Goal: Answer question/provide support: Share knowledge or assist other users

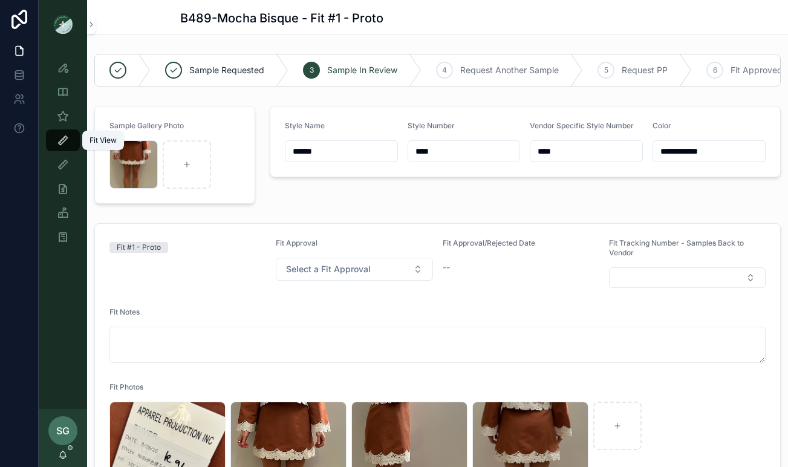
click at [64, 139] on icon "scrollable content" at bounding box center [63, 140] width 12 height 12
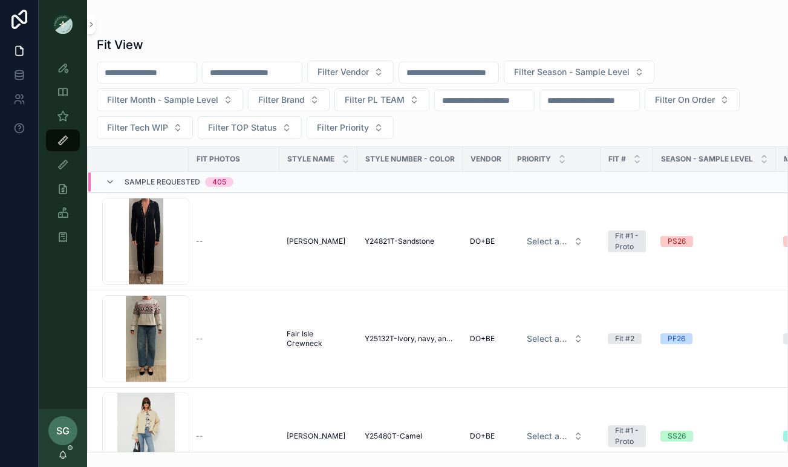
click at [270, 76] on input "scrollable content" at bounding box center [252, 72] width 99 height 17
type input "***"
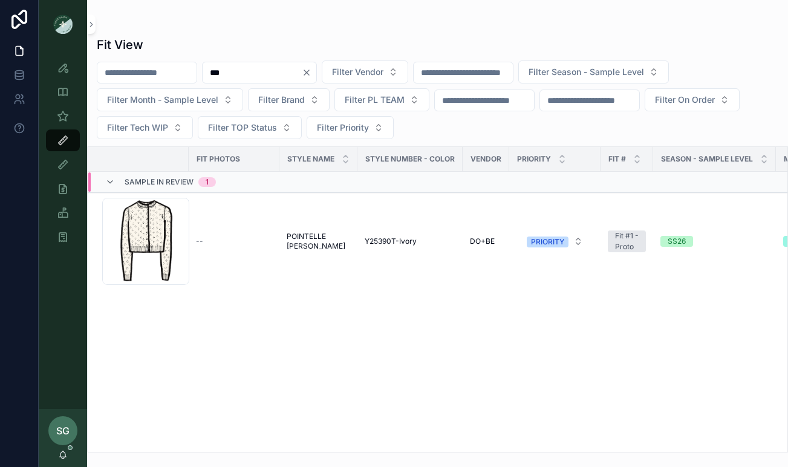
click at [309, 74] on icon "Clear" at bounding box center [306, 72] width 5 height 5
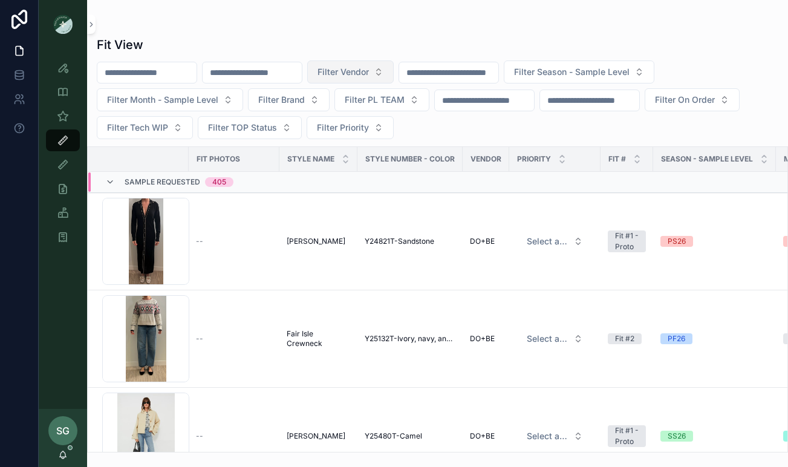
click at [394, 74] on button "Filter Vendor" at bounding box center [350, 71] width 86 height 23
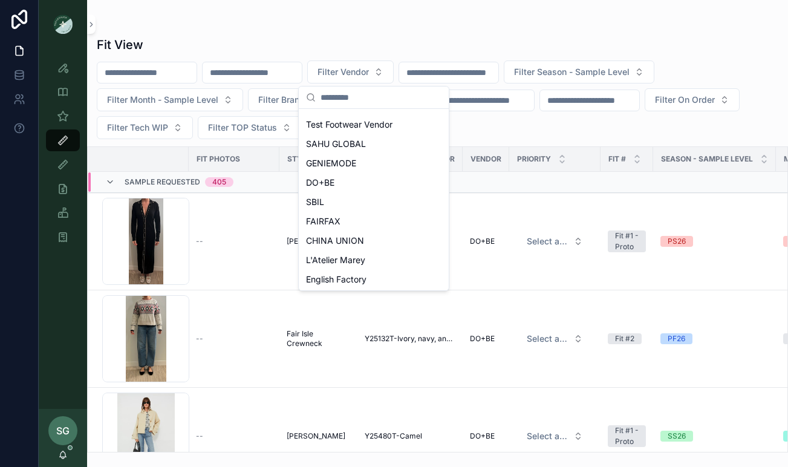
scroll to position [212, 0]
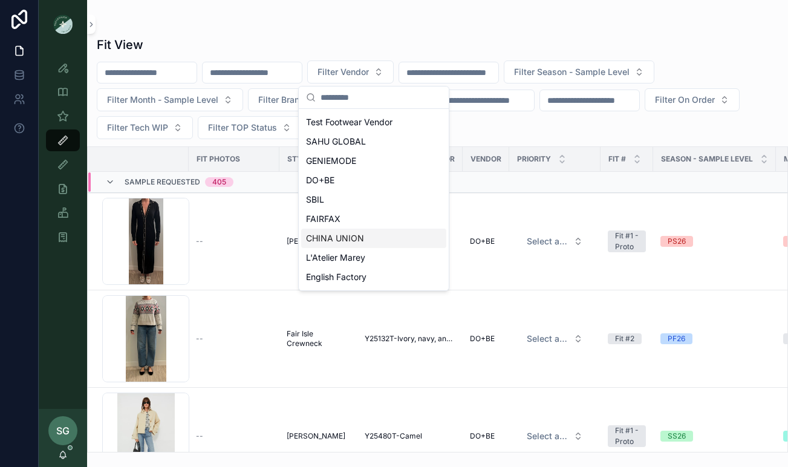
click at [336, 241] on span "CHINA UNION" at bounding box center [335, 238] width 58 height 12
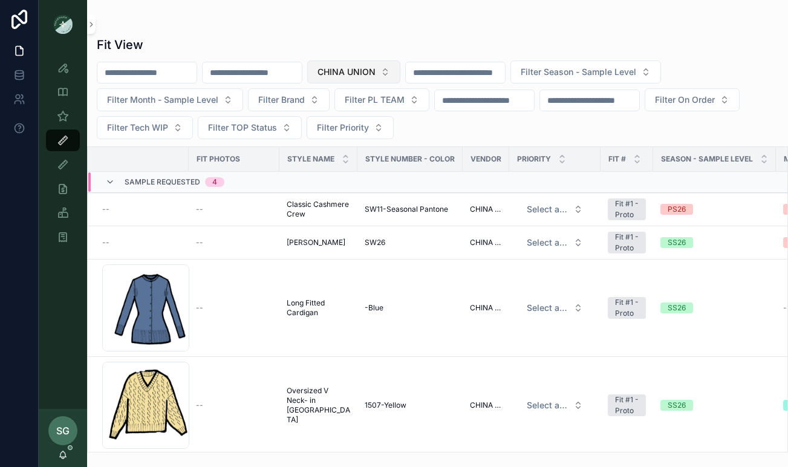
click at [400, 63] on button "CHINA UNION" at bounding box center [353, 71] width 93 height 23
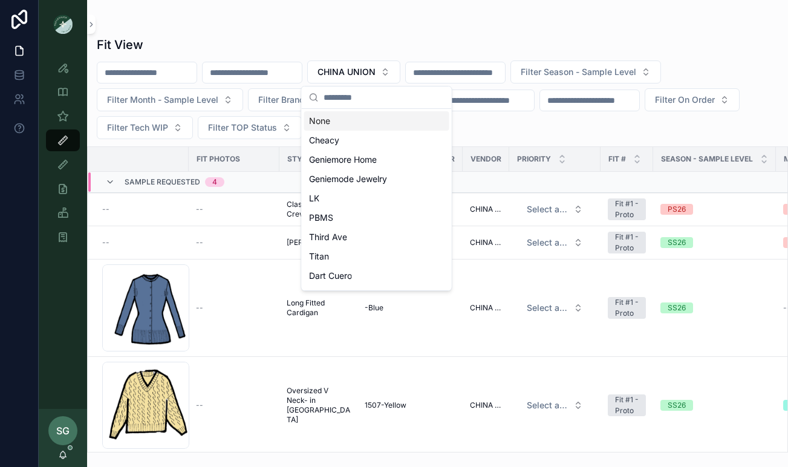
click at [336, 121] on div "None" at bounding box center [376, 120] width 145 height 19
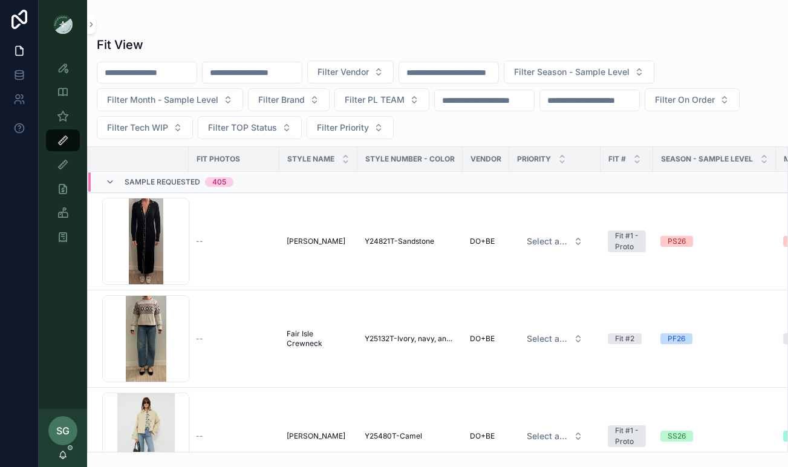
click at [263, 69] on input "scrollable content" at bounding box center [252, 72] width 99 height 17
type input "***"
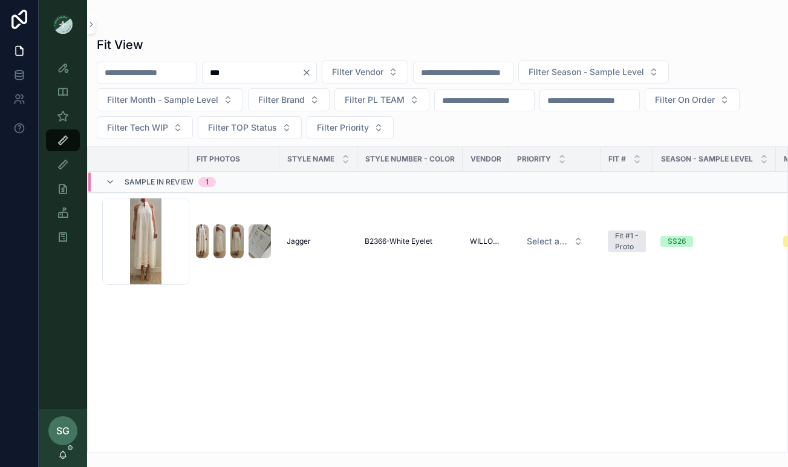
click at [312, 73] on icon "Clear" at bounding box center [307, 73] width 10 height 10
click at [394, 73] on button "Filter Vendor" at bounding box center [350, 71] width 86 height 23
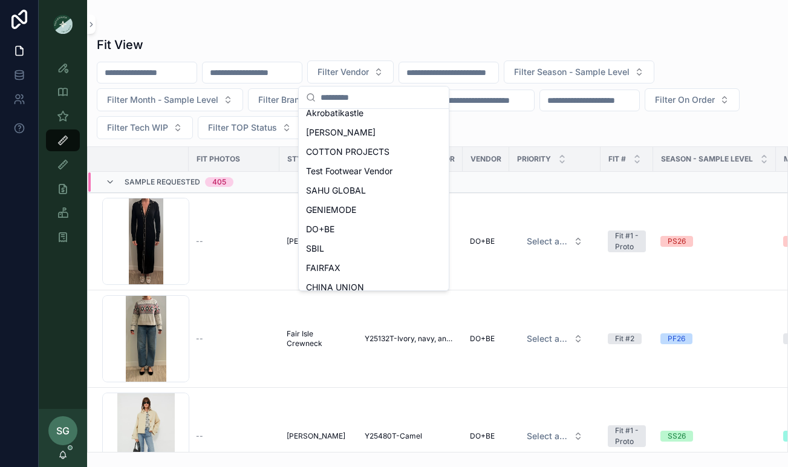
scroll to position [174, 0]
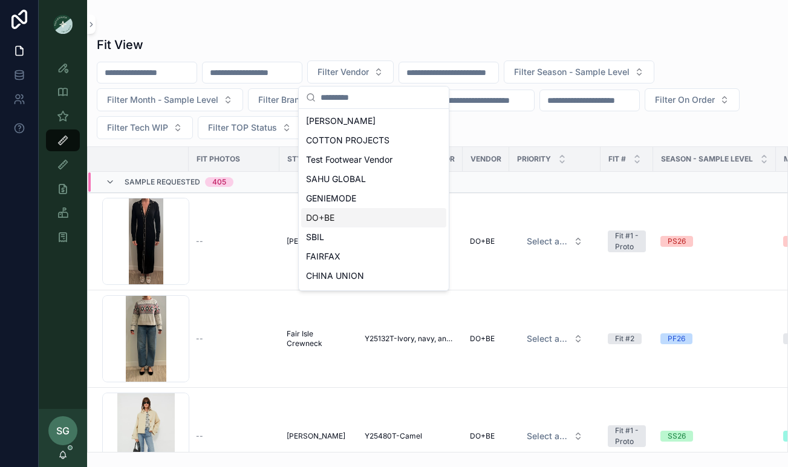
click at [331, 217] on span "DO+BE" at bounding box center [320, 218] width 28 height 12
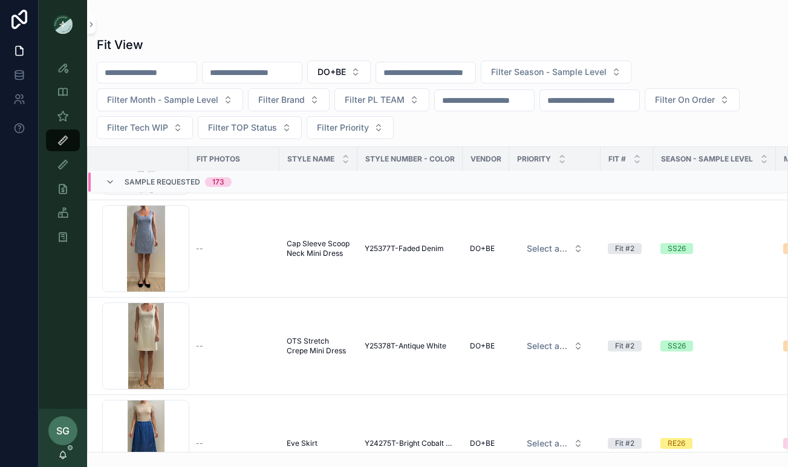
scroll to position [958, 0]
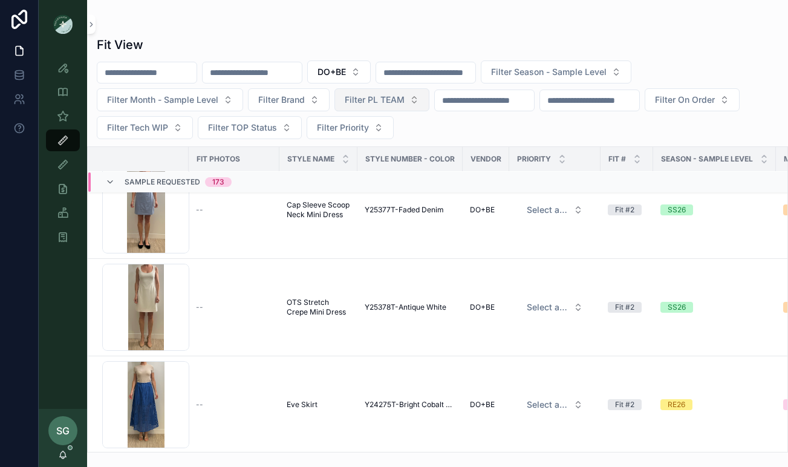
click at [405, 99] on button "Filter PL TEAM" at bounding box center [381, 99] width 95 height 23
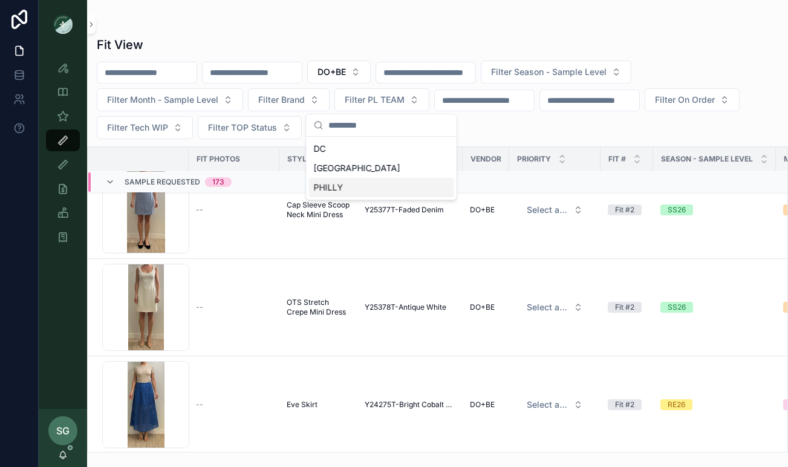
click at [338, 188] on div "PHILLY" at bounding box center [381, 187] width 145 height 19
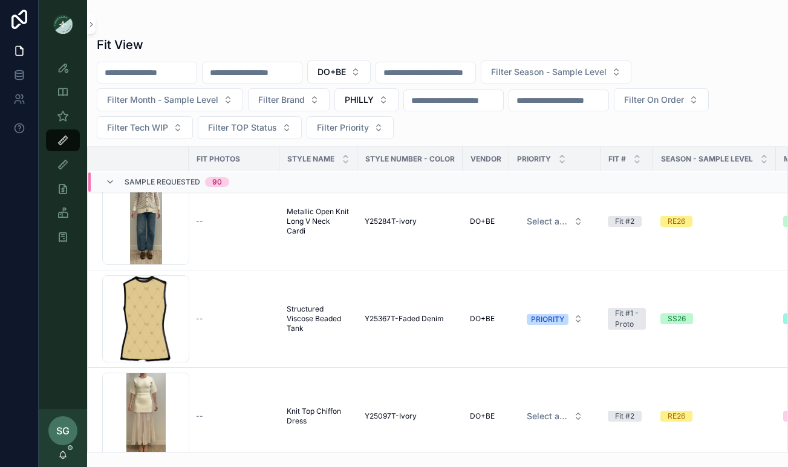
scroll to position [1244, 0]
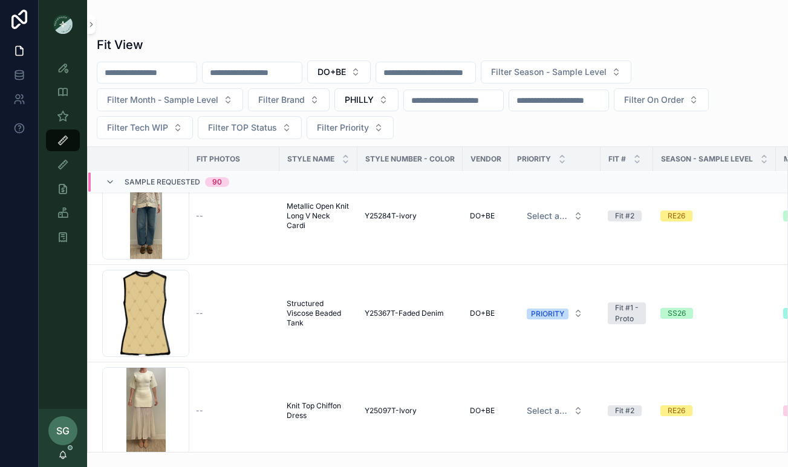
click at [270, 69] on input "scrollable content" at bounding box center [252, 72] width 99 height 17
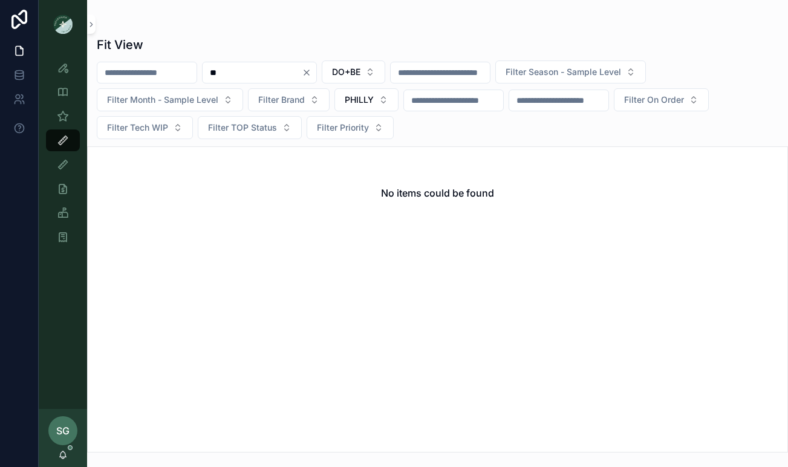
type input "*"
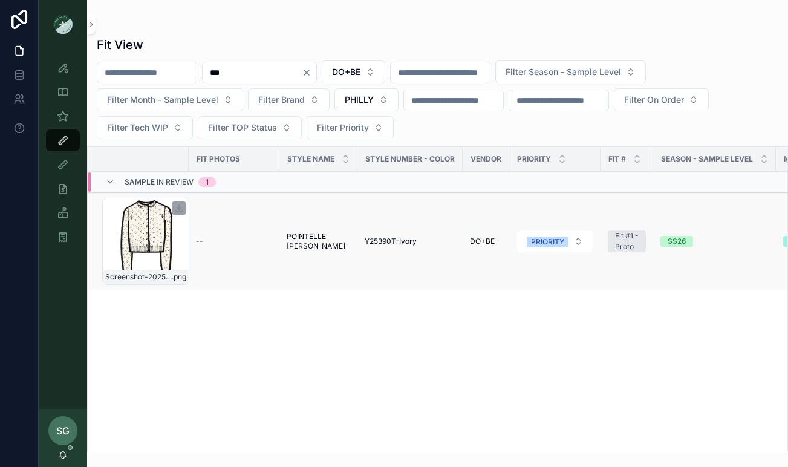
type input "***"
click at [155, 236] on div "Screenshot-2025-07-23-at-10.47.52-PM .png" at bounding box center [145, 241] width 87 height 87
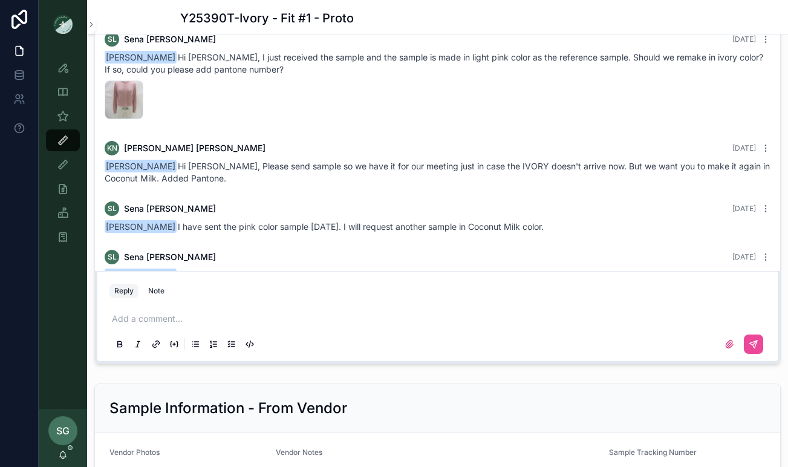
scroll to position [75, 0]
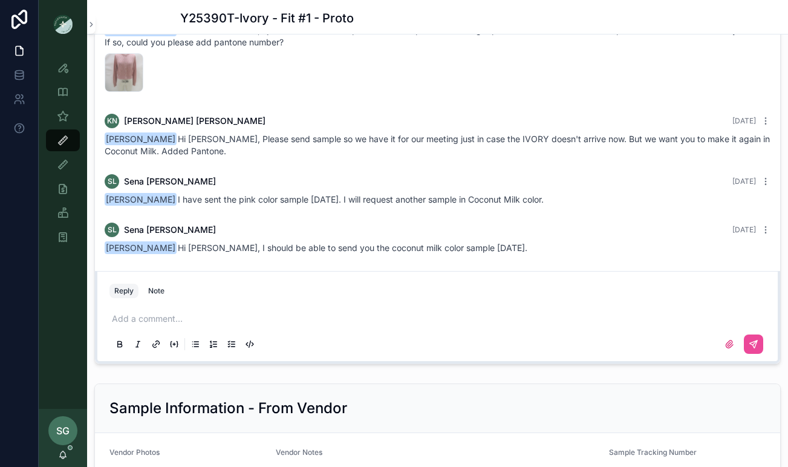
click at [193, 312] on div "Add a comment..." at bounding box center [437, 330] width 656 height 51
click at [154, 316] on p "scrollable content" at bounding box center [440, 319] width 656 height 12
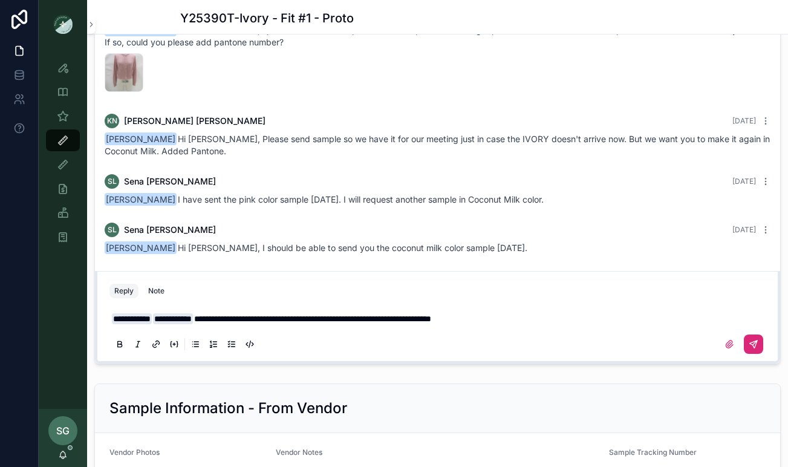
click at [754, 344] on icon "scrollable content" at bounding box center [754, 344] width 10 height 10
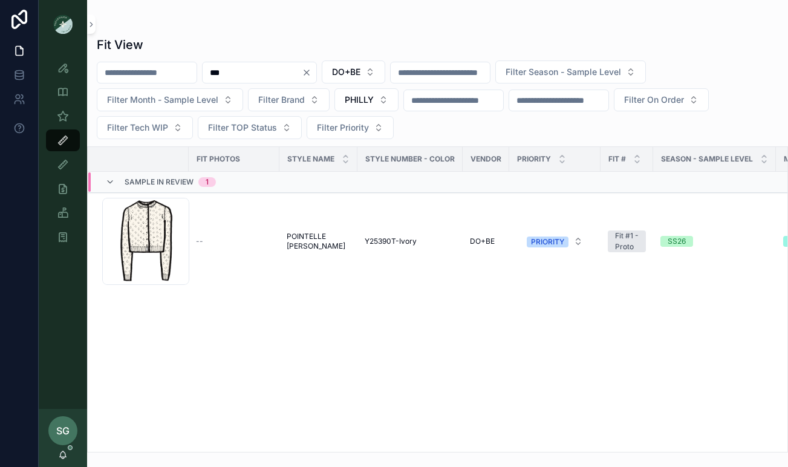
click at [262, 73] on input "***" at bounding box center [252, 72] width 99 height 17
type input "*"
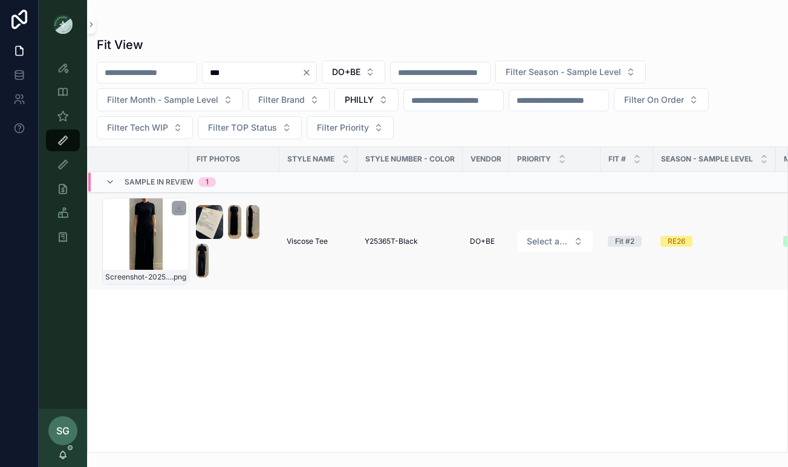
type input "***"
click at [148, 238] on div "Screenshot-2025-09-09-at-11.00.06-AM .png" at bounding box center [145, 241] width 87 height 87
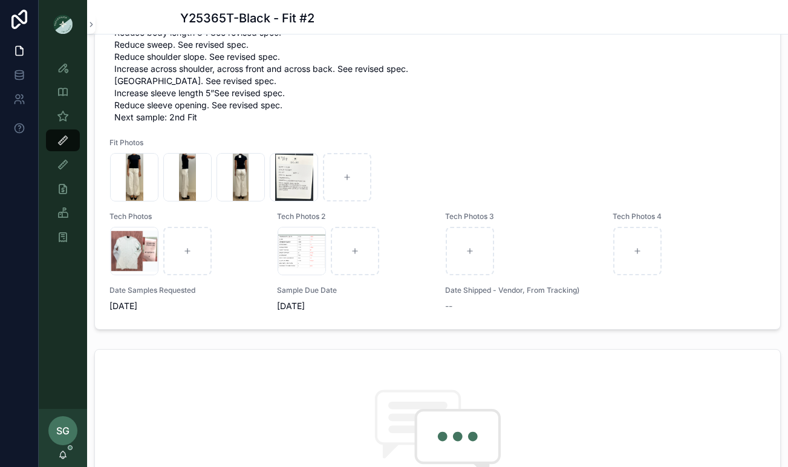
scroll to position [921, 0]
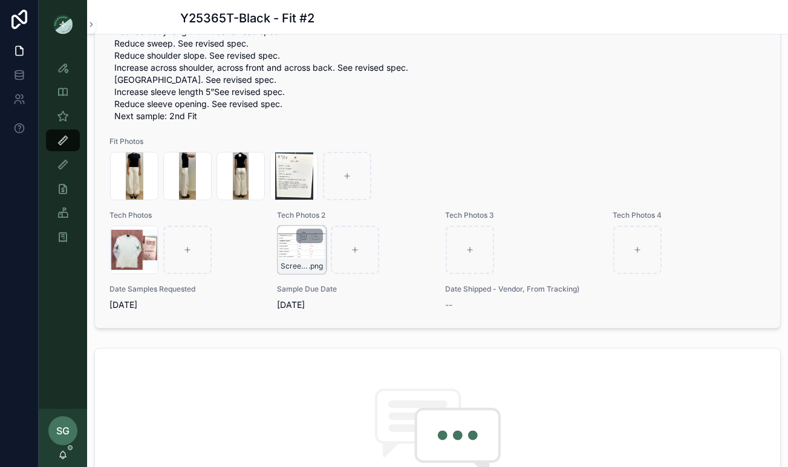
click at [304, 247] on div "Screenshot-2025-08-22-at-10.19.18-AM .png" at bounding box center [302, 250] width 48 height 48
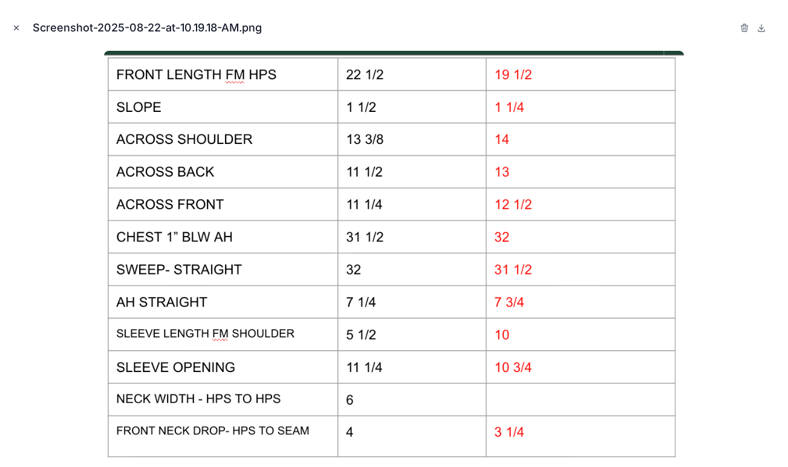
click at [13, 28] on icon "Close modal" at bounding box center [16, 28] width 8 height 8
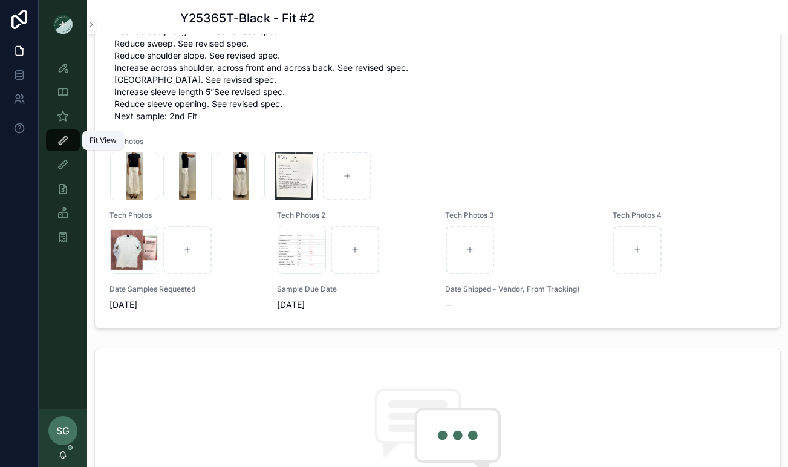
click at [67, 144] on icon "scrollable content" at bounding box center [63, 140] width 12 height 12
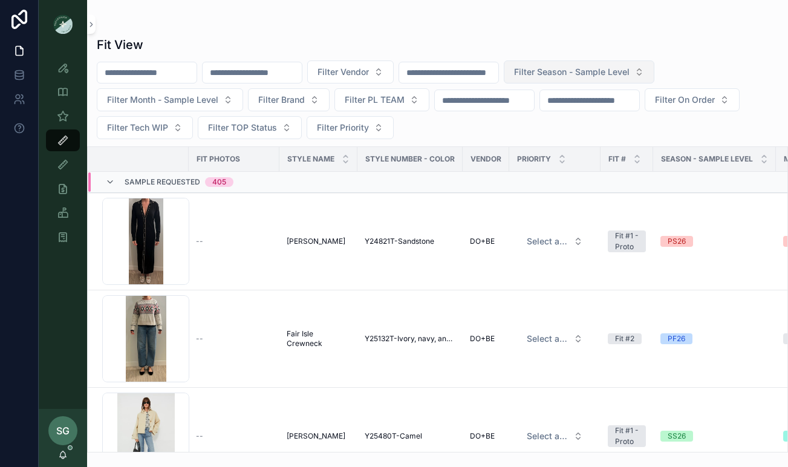
click at [624, 78] on button "Filter Season - Sample Level" at bounding box center [579, 71] width 151 height 23
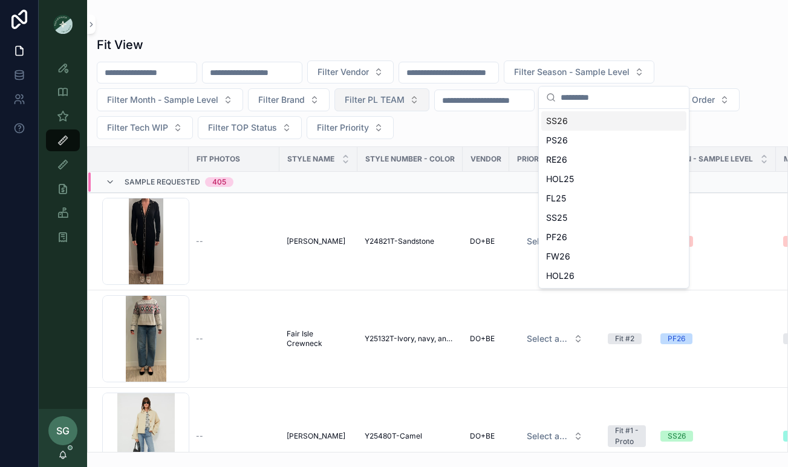
click at [371, 103] on span "Filter PL TEAM" at bounding box center [375, 100] width 60 height 12
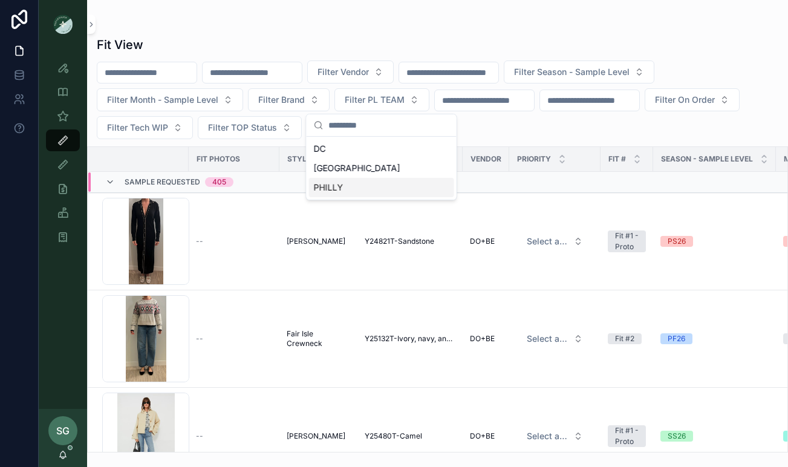
click at [342, 189] on div "PHILLY" at bounding box center [381, 187] width 145 height 19
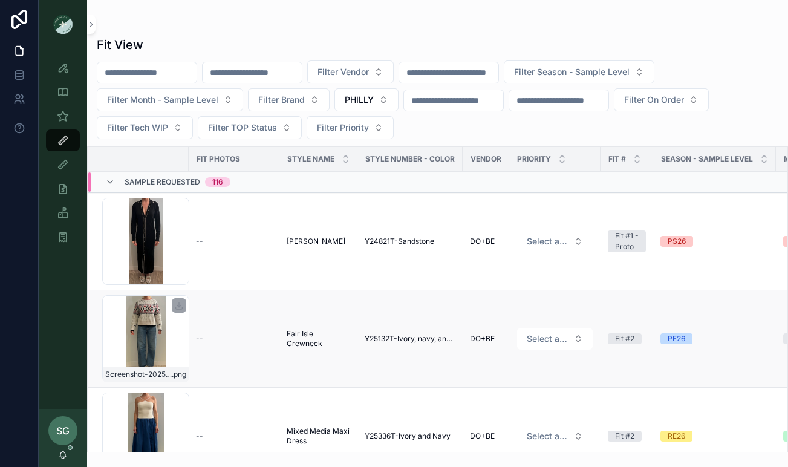
click at [146, 347] on div "Screenshot-2025-08-28-at-10.52.37-AM .png" at bounding box center [145, 338] width 87 height 87
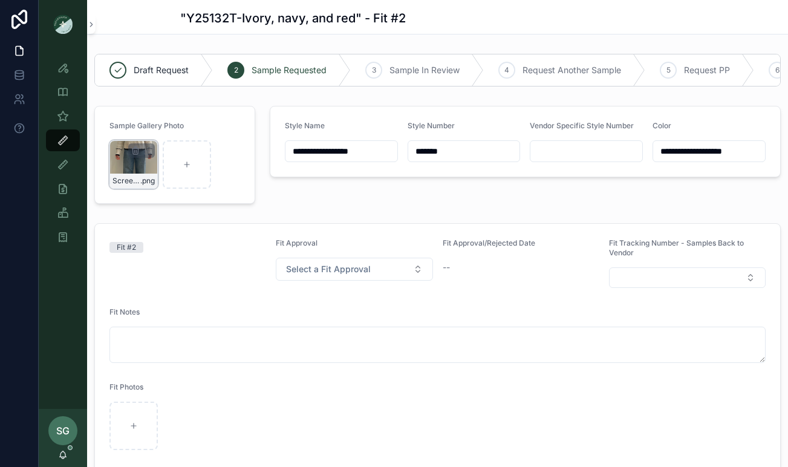
click at [135, 165] on div "Screenshot-2025-08-28-at-10.52.37-AM .png" at bounding box center [133, 164] width 48 height 48
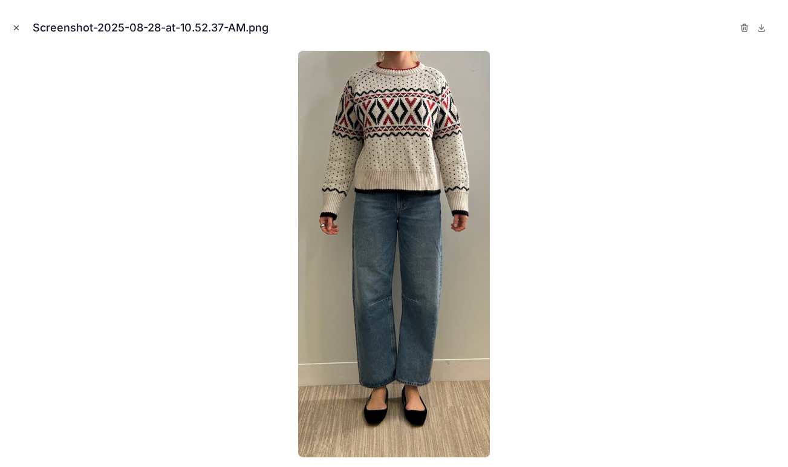
click at [15, 30] on icon "Close modal" at bounding box center [16, 28] width 8 height 8
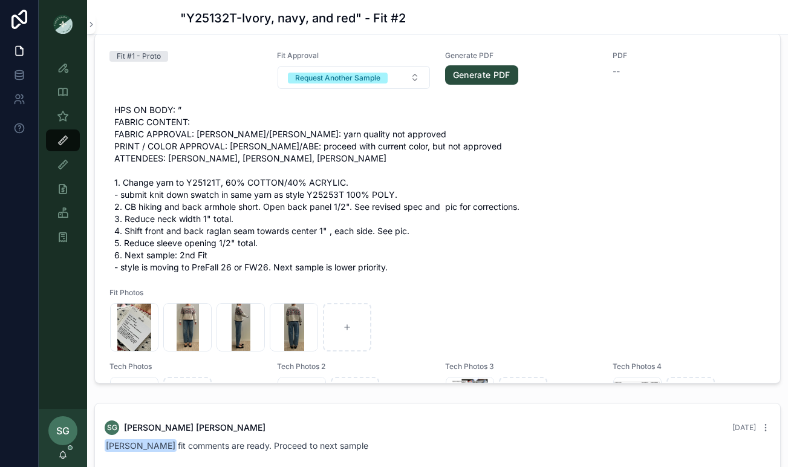
scroll to position [7, 0]
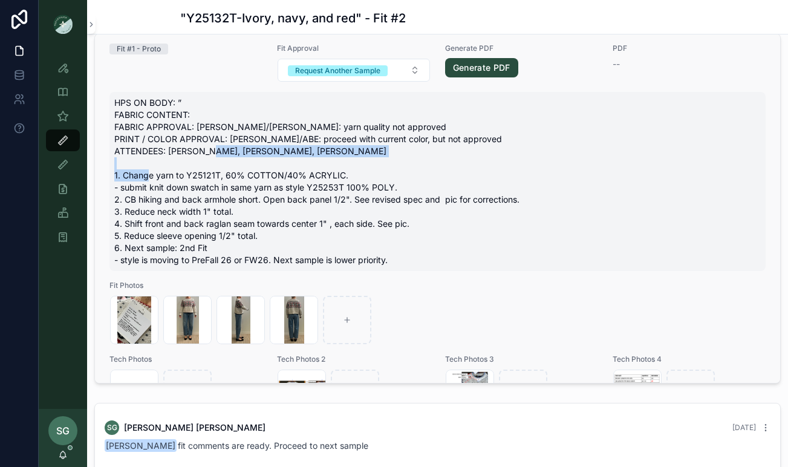
drag, startPoint x: 131, startPoint y: 173, endPoint x: 340, endPoint y: 175, distance: 208.7
click at [340, 175] on span "HPS ON BODY: ” FABRIC CONTENT: FABRIC APPROVAL: [PERSON_NAME]/[PERSON_NAME]: ya…" at bounding box center [437, 181] width 647 height 169
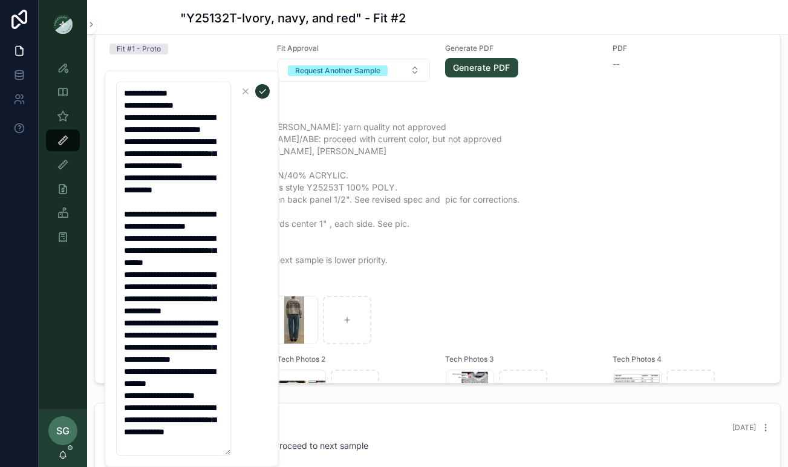
click at [262, 92] on icon "scrollable content" at bounding box center [263, 91] width 10 height 10
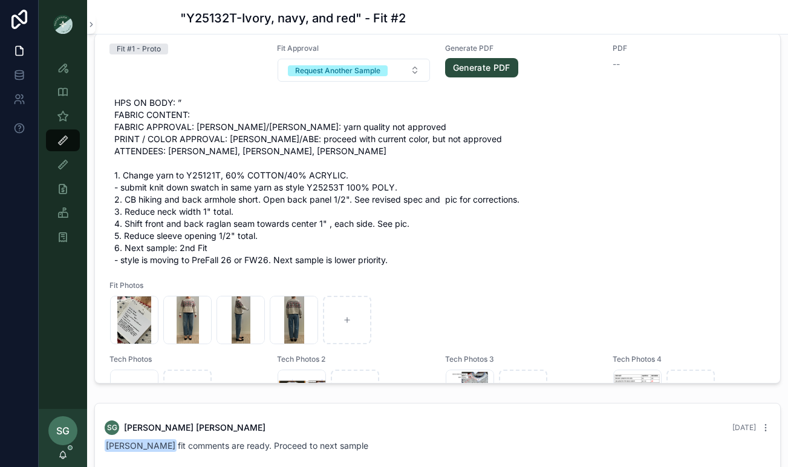
scroll to position [96, 0]
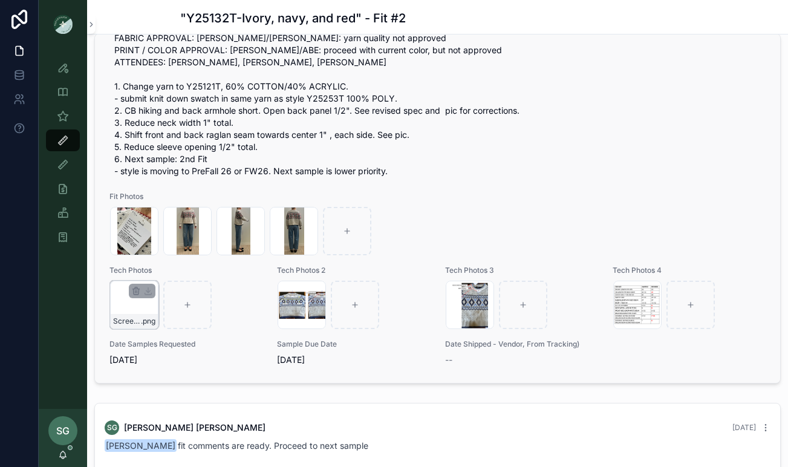
click at [136, 310] on div "Screenshot 2025-09-08 at 2.12.00 PM .png" at bounding box center [134, 305] width 48 height 48
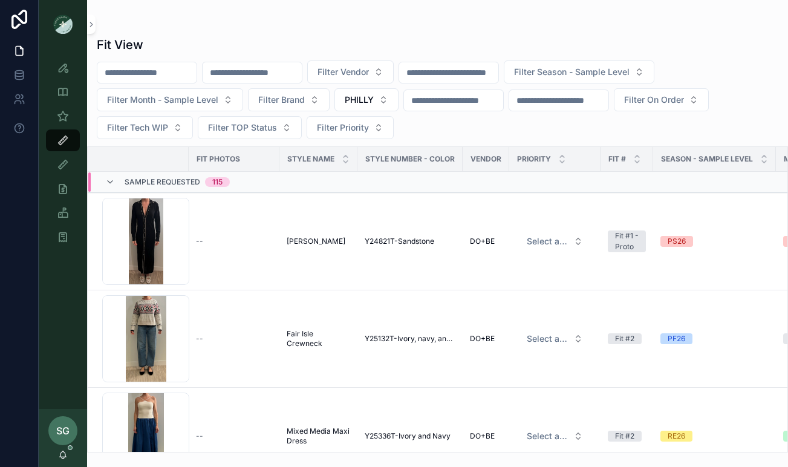
click at [273, 71] on input "scrollable content" at bounding box center [252, 72] width 99 height 17
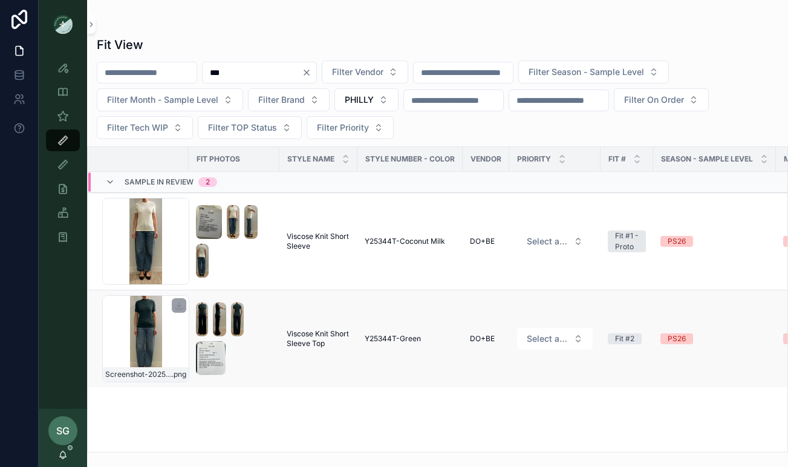
type input "***"
click at [146, 339] on div "Screenshot-2025-07-15-at-4.16.26-PM .png" at bounding box center [145, 338] width 87 height 87
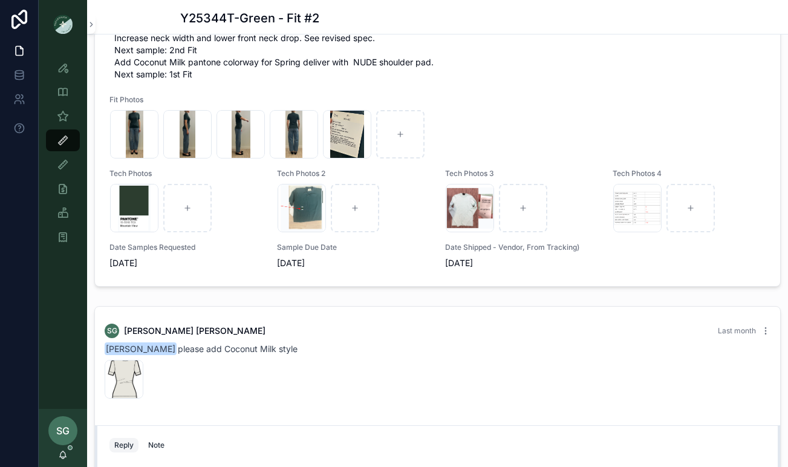
scroll to position [965, 0]
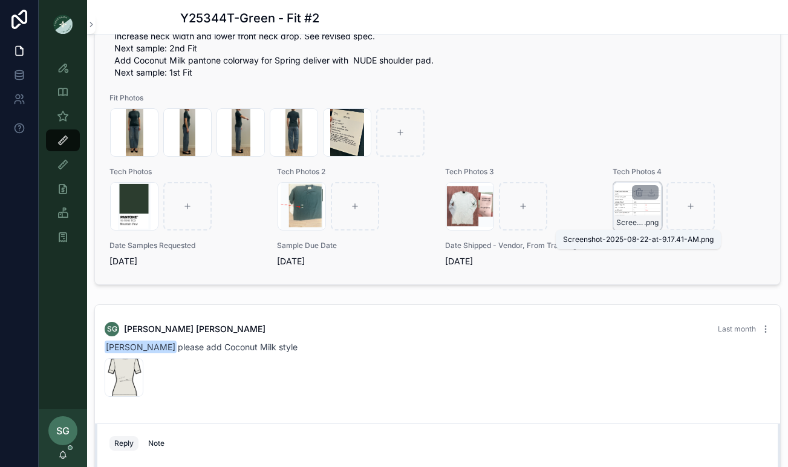
click at [631, 224] on span "Screenshot-2025-08-22-at-9.17.41-AM" at bounding box center [630, 223] width 28 height 10
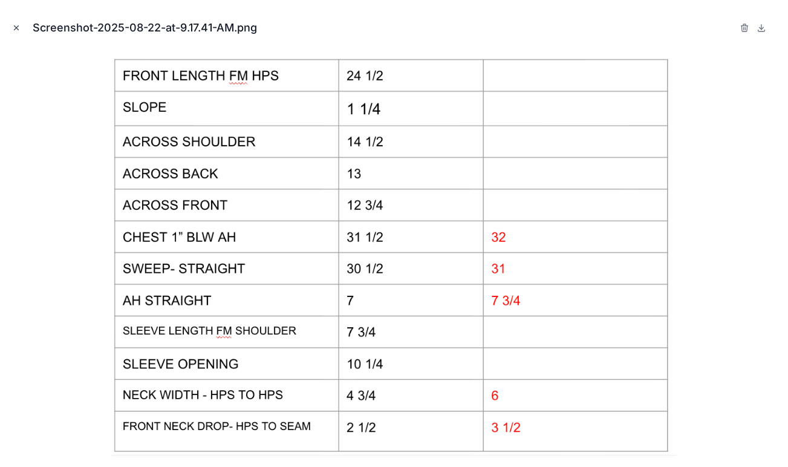
click at [16, 27] on icon "Close modal" at bounding box center [16, 28] width 8 height 8
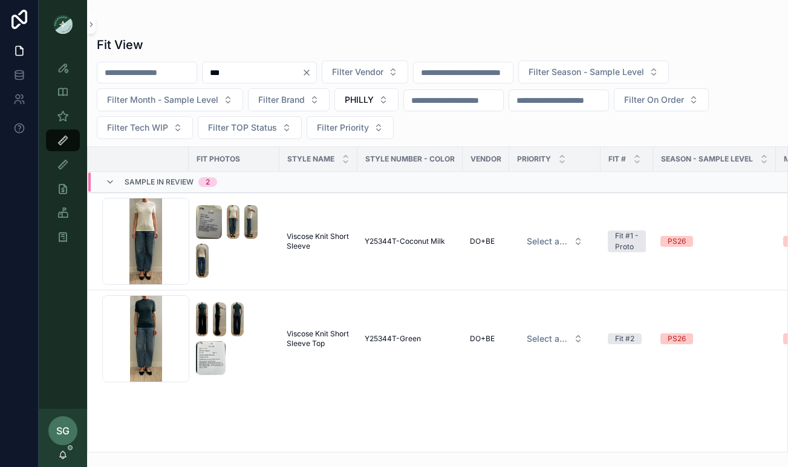
click at [252, 67] on input "***" at bounding box center [252, 72] width 99 height 17
type input "*"
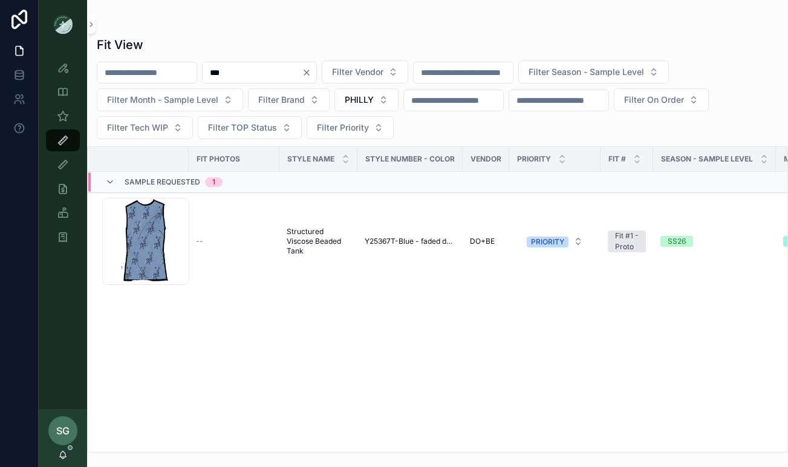
type input "***"
click at [312, 68] on icon "Clear" at bounding box center [307, 73] width 10 height 10
click at [253, 71] on input "scrollable content" at bounding box center [252, 72] width 99 height 17
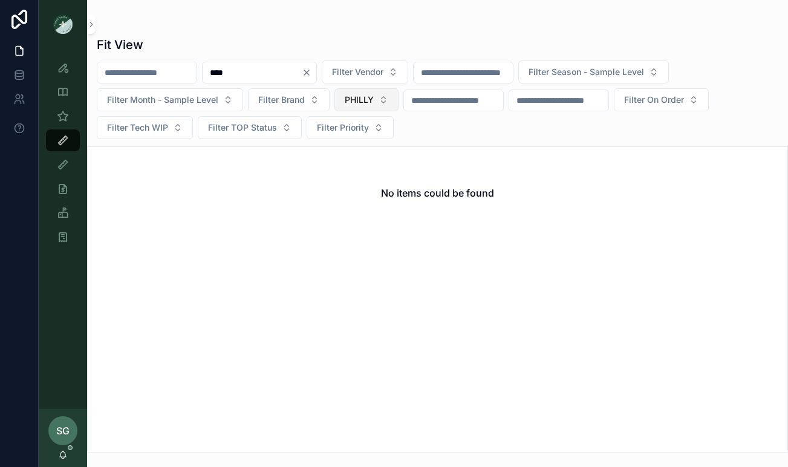
type input "****"
click at [377, 103] on button "PHILLY" at bounding box center [366, 99] width 64 height 23
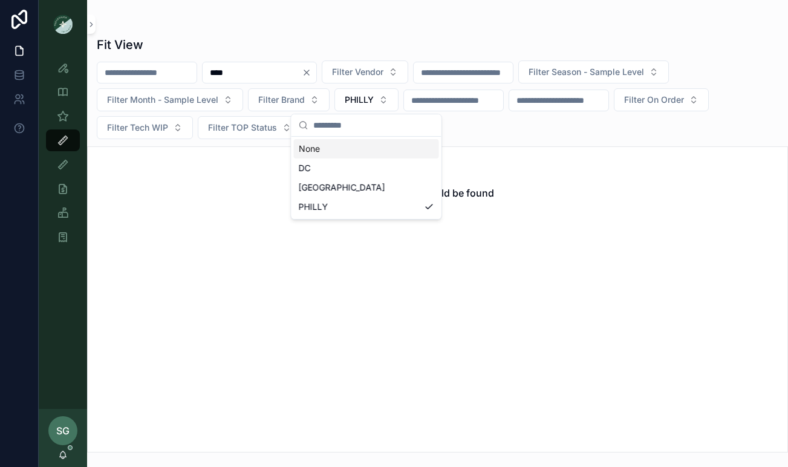
click at [319, 151] on div "None" at bounding box center [366, 148] width 145 height 19
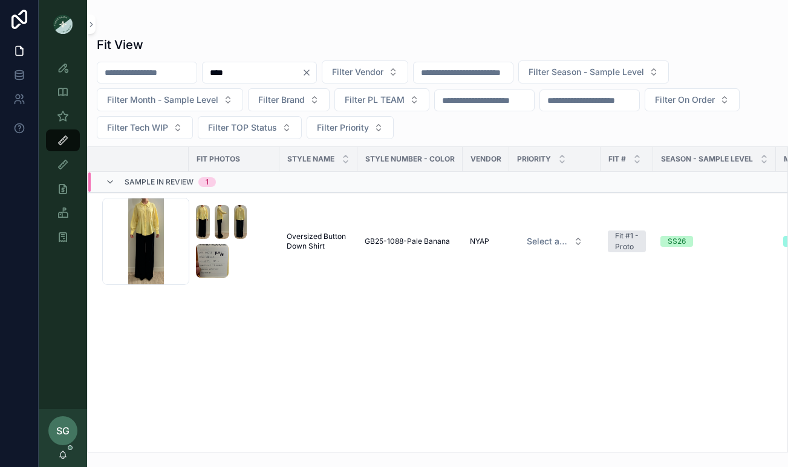
click at [312, 72] on icon "Clear" at bounding box center [307, 73] width 10 height 10
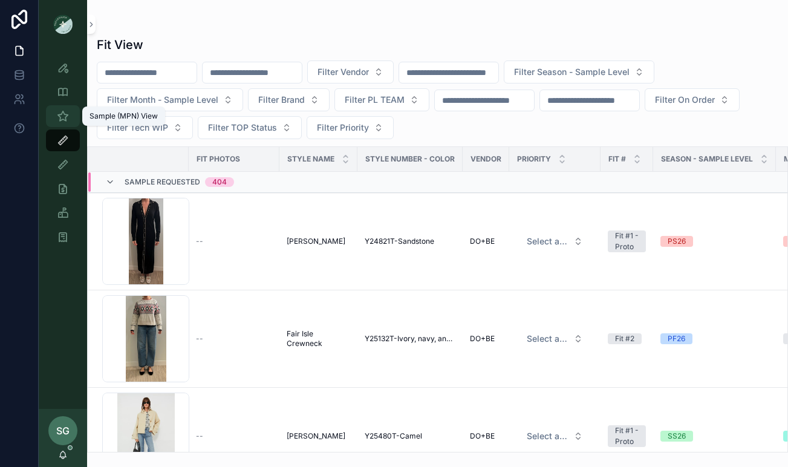
click at [60, 116] on icon "scrollable content" at bounding box center [63, 116] width 12 height 12
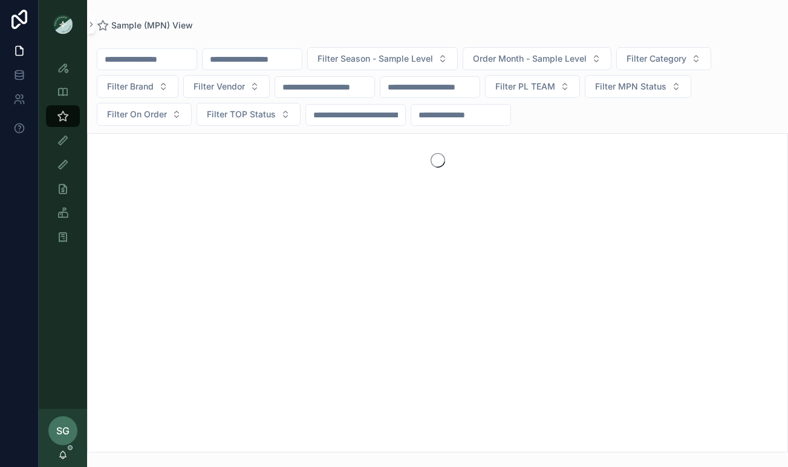
click at [263, 60] on input "scrollable content" at bounding box center [252, 59] width 99 height 17
type input "****"
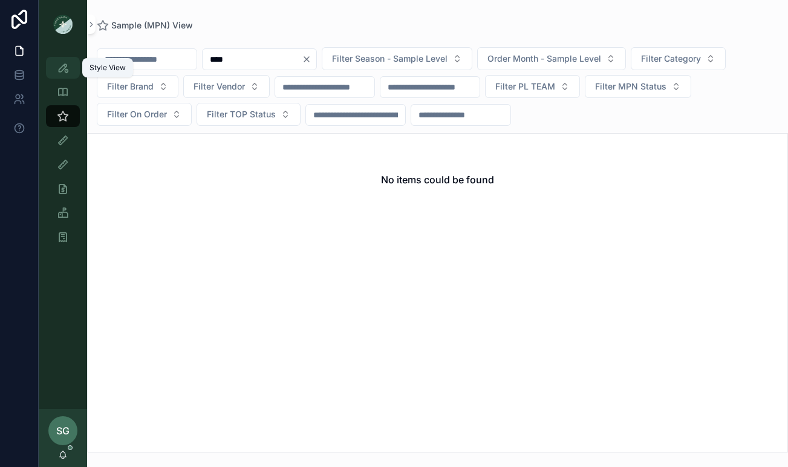
click at [67, 66] on icon "scrollable content" at bounding box center [63, 68] width 12 height 12
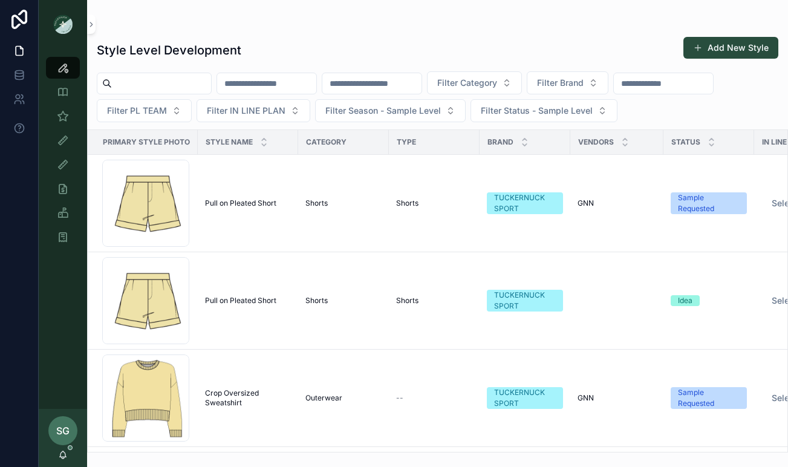
click at [263, 84] on input "scrollable content" at bounding box center [266, 83] width 99 height 17
click at [419, 87] on input "scrollable content" at bounding box center [371, 83] width 99 height 17
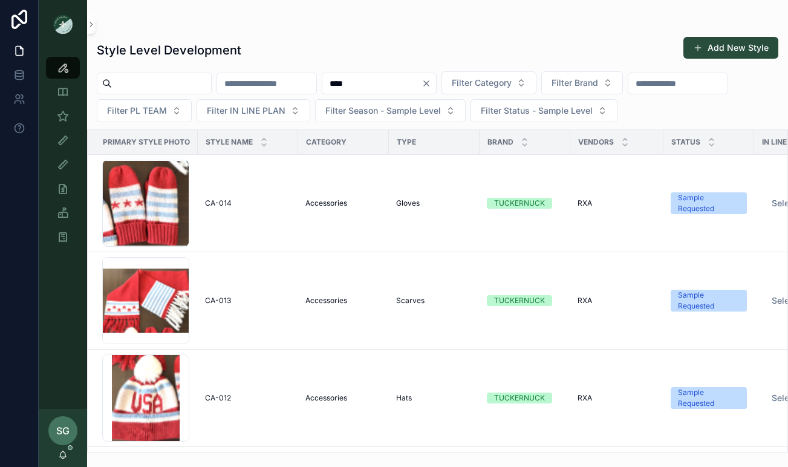
type input "****"
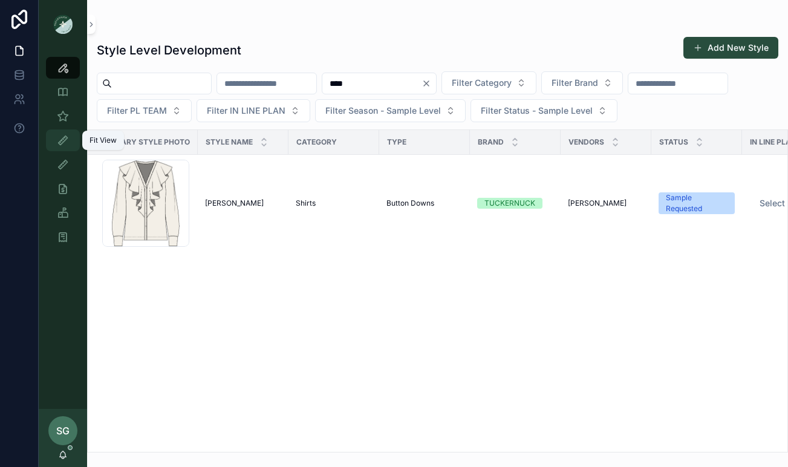
click at [62, 143] on icon "scrollable content" at bounding box center [63, 140] width 12 height 12
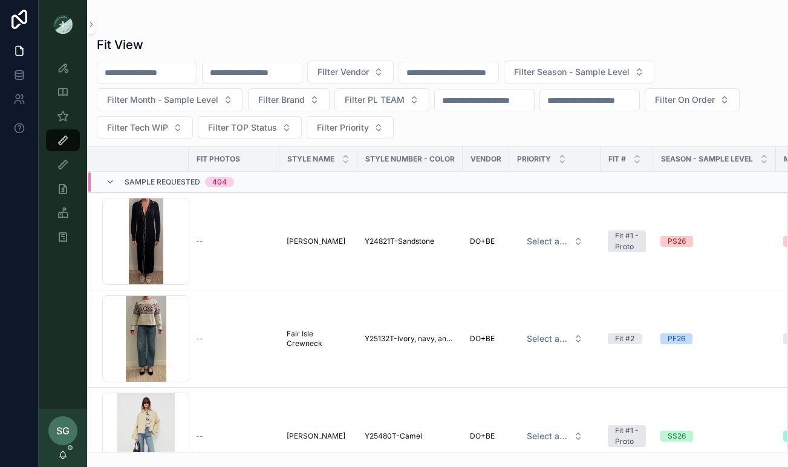
click at [269, 70] on input "scrollable content" at bounding box center [252, 72] width 99 height 17
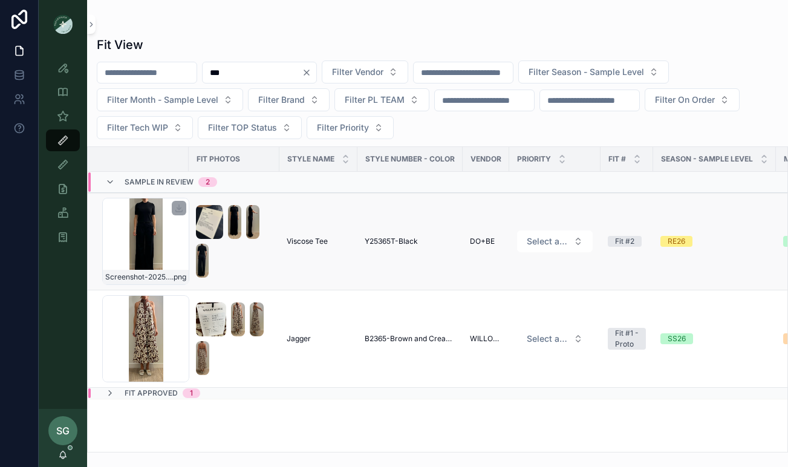
type input "***"
click at [148, 236] on div "Screenshot-2025-09-09-at-11.00.06-AM .png" at bounding box center [145, 241] width 87 height 87
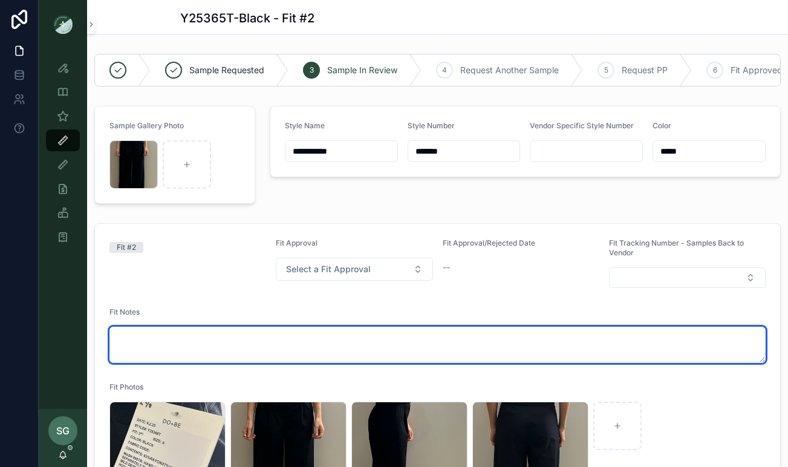
click at [226, 342] on textarea "scrollable content" at bounding box center [437, 345] width 656 height 36
type textarea "**********"
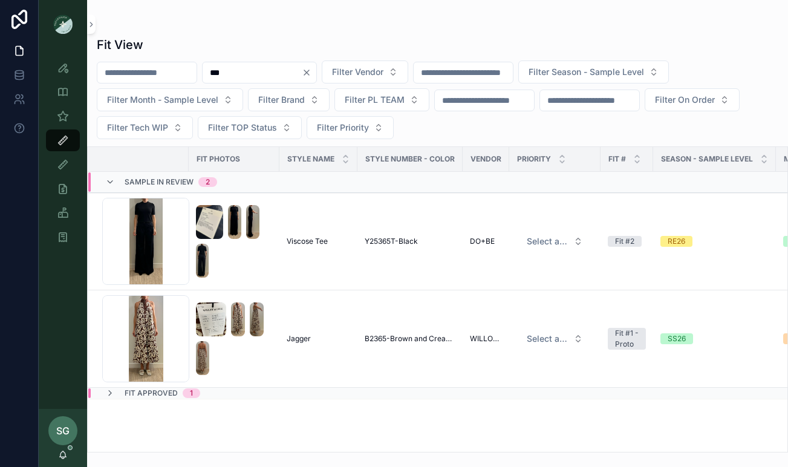
click at [241, 74] on input "***" at bounding box center [252, 72] width 99 height 17
type input "***"
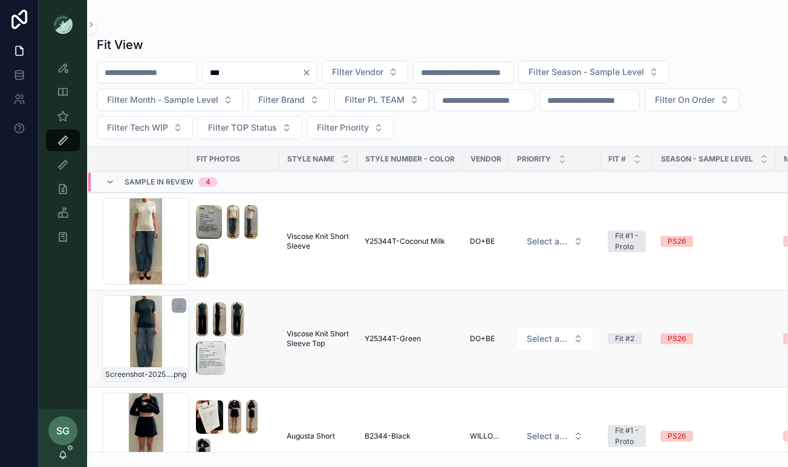
click at [150, 334] on div "Screenshot-2025-07-15-at-4.16.26-PM .png" at bounding box center [145, 338] width 87 height 87
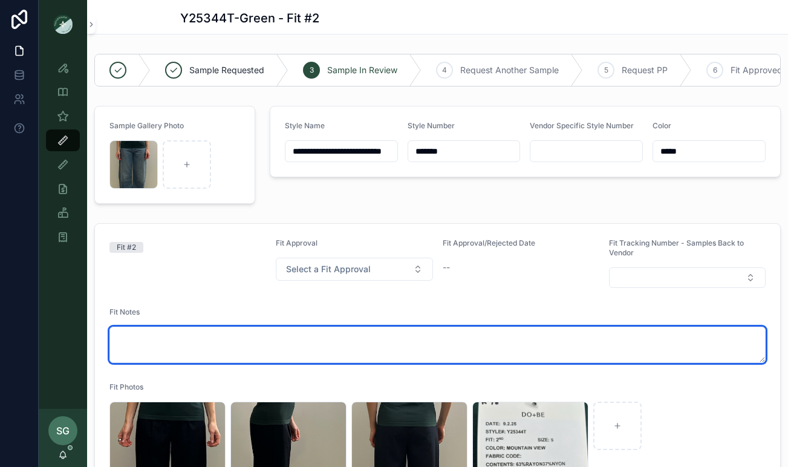
click at [271, 334] on textarea "scrollable content" at bounding box center [437, 345] width 656 height 36
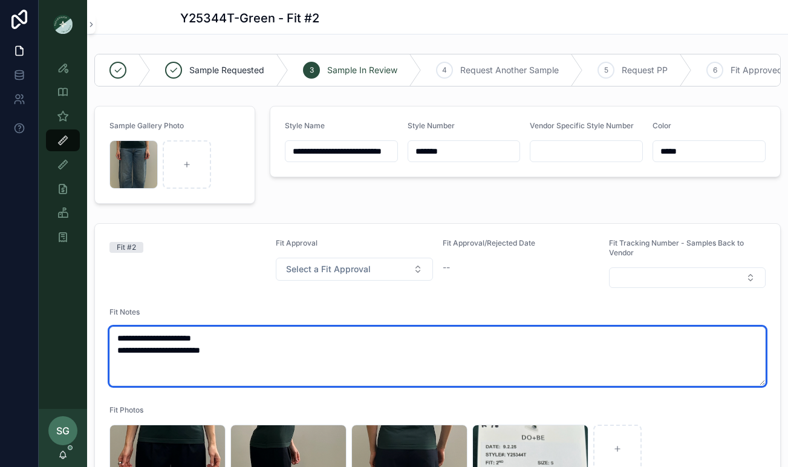
type textarea "**********"
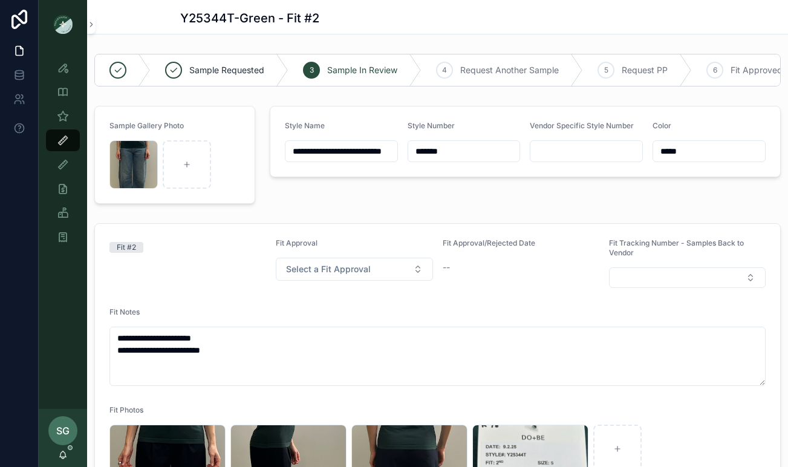
click at [67, 138] on icon "scrollable content" at bounding box center [63, 140] width 12 height 12
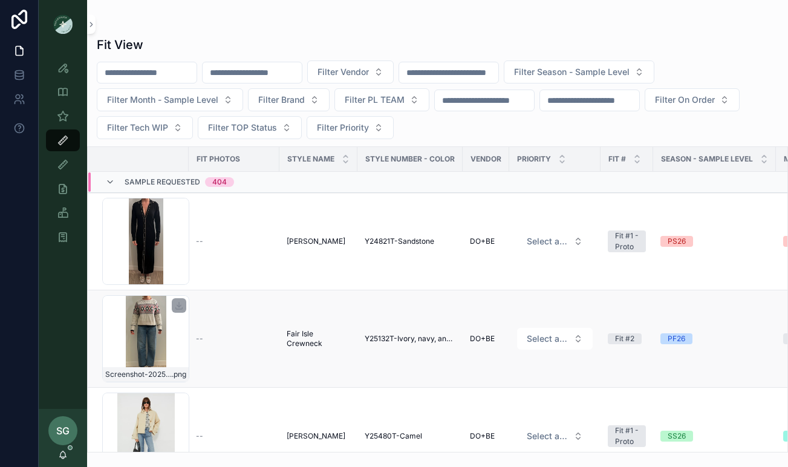
click at [147, 344] on div "Screenshot-2025-08-28-at-10.52.37-AM .png" at bounding box center [145, 338] width 87 height 87
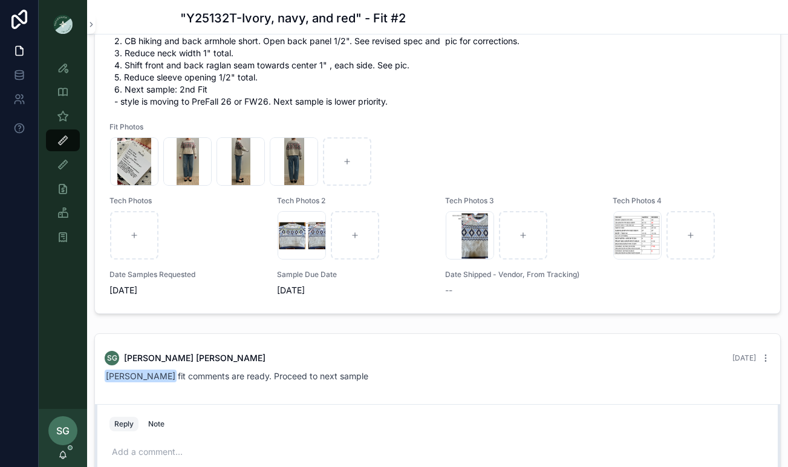
scroll to position [883, 0]
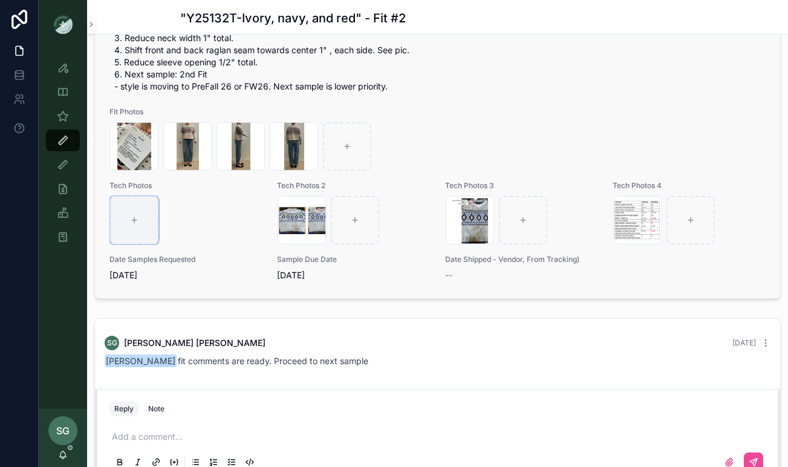
click at [137, 221] on icon "scrollable content" at bounding box center [134, 220] width 8 height 8
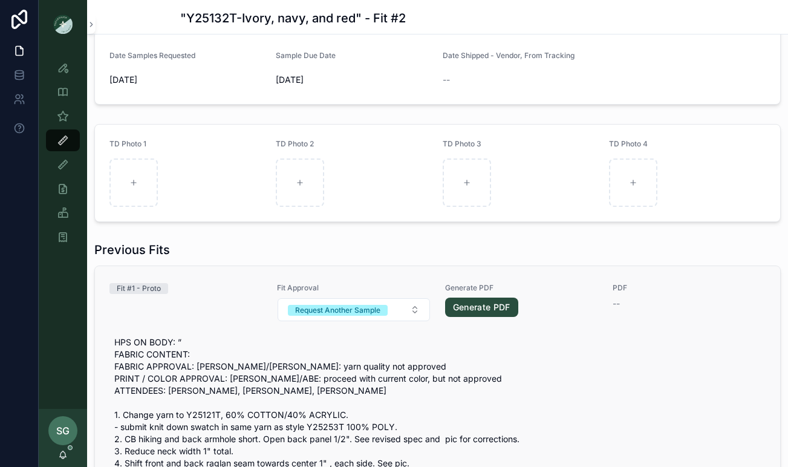
scroll to position [576, 0]
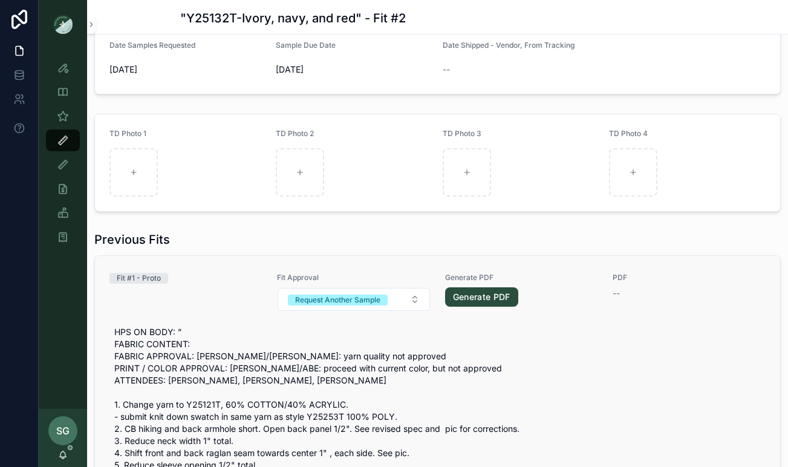
click at [492, 307] on div "Generate PDF Generate PDF" at bounding box center [521, 292] width 153 height 39
click at [485, 295] on link "Generate PDF" at bounding box center [481, 296] width 73 height 19
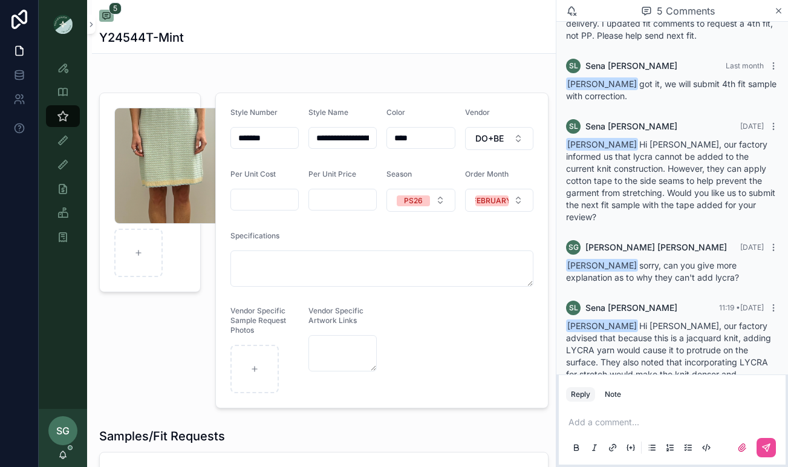
scroll to position [77, 0]
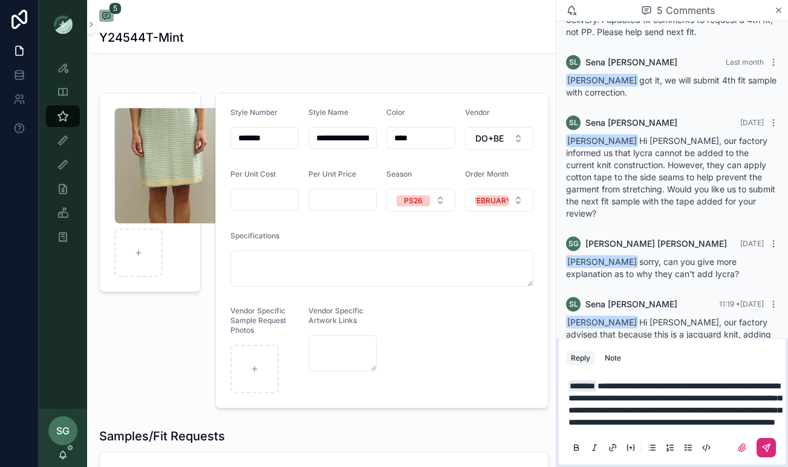
click at [767, 448] on icon "scrollable content" at bounding box center [767, 448] width 10 height 10
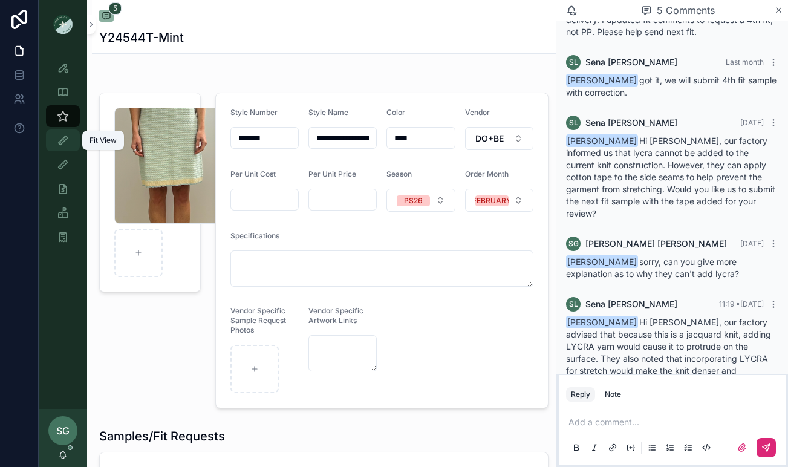
click at [63, 144] on icon "scrollable content" at bounding box center [63, 140] width 12 height 12
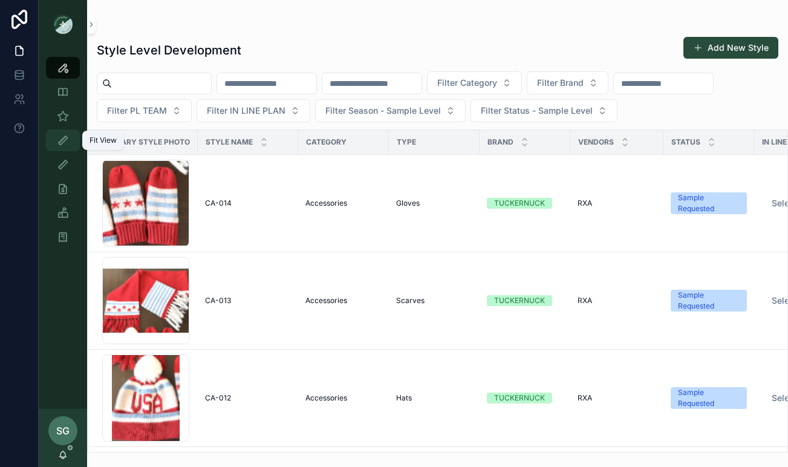
click at [62, 140] on icon "scrollable content" at bounding box center [63, 140] width 12 height 12
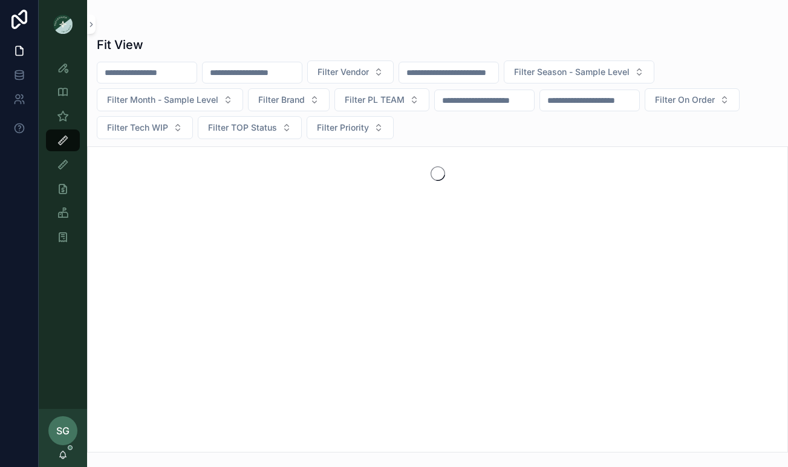
click at [279, 71] on input "scrollable content" at bounding box center [252, 72] width 99 height 17
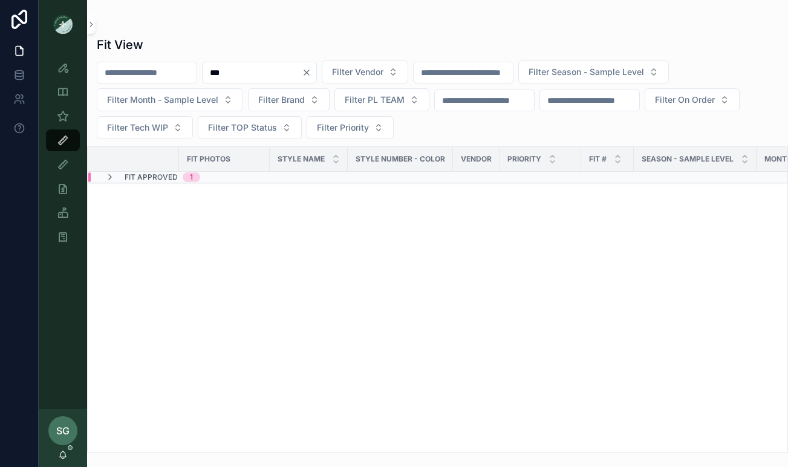
type input "***"
click at [117, 180] on div "Fit Approved 1" at bounding box center [152, 177] width 95 height 10
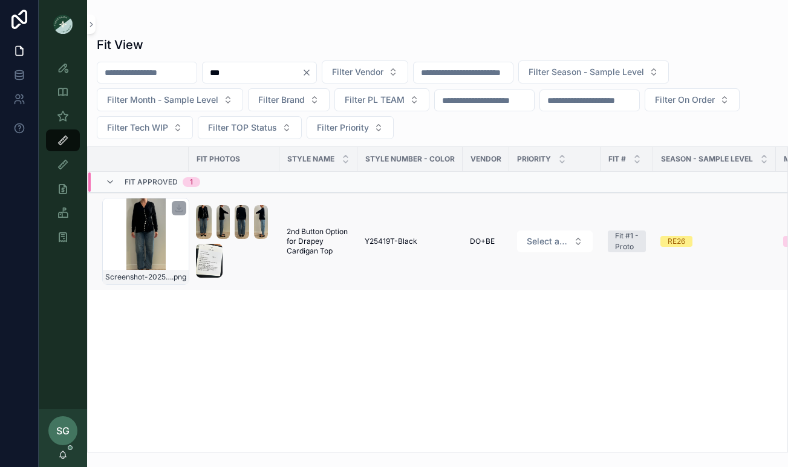
click at [143, 253] on div "Screenshot-2025-09-02-at-9.49.48-AM .png" at bounding box center [145, 241] width 87 height 87
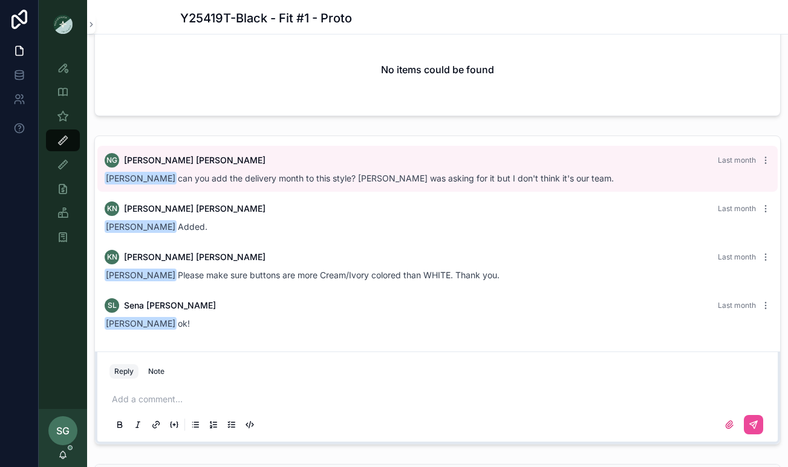
scroll to position [1699, 0]
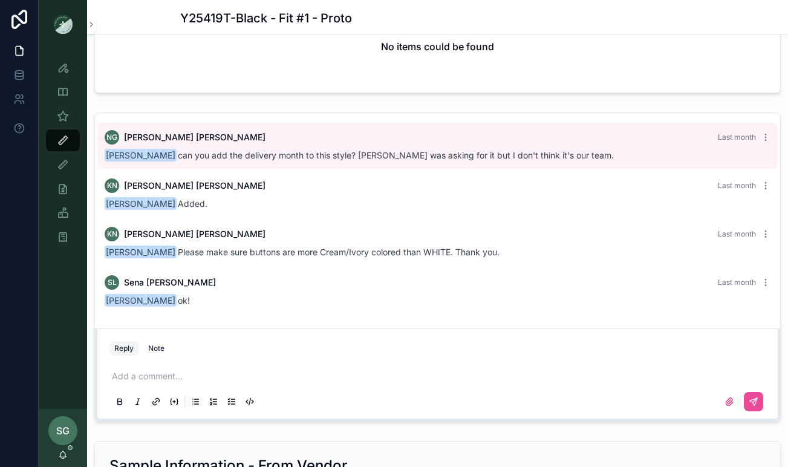
click at [145, 377] on p "scrollable content" at bounding box center [440, 376] width 656 height 12
click at [758, 396] on button "scrollable content" at bounding box center [753, 401] width 19 height 19
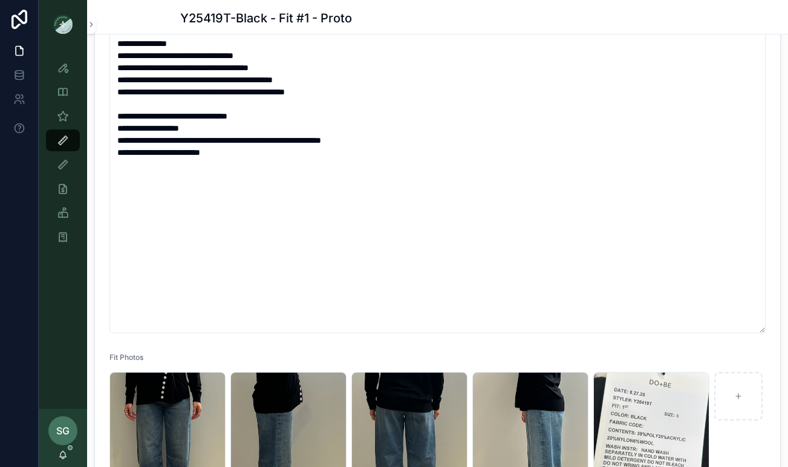
scroll to position [0, 0]
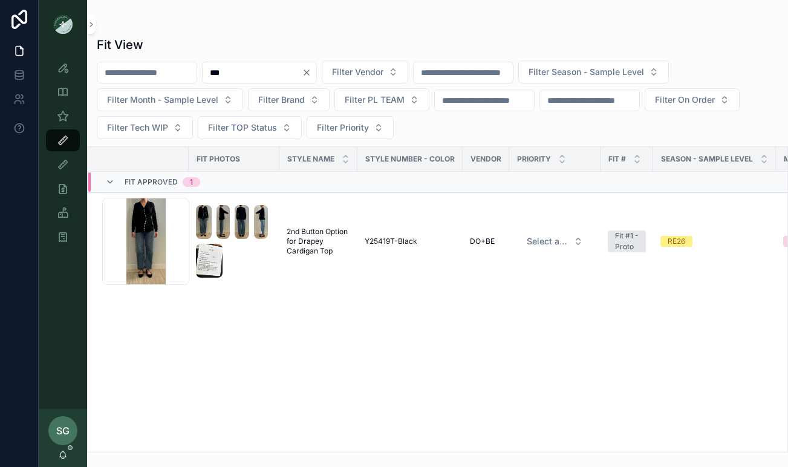
click at [312, 70] on icon "Clear" at bounding box center [307, 73] width 10 height 10
click at [255, 73] on input "scrollable content" at bounding box center [252, 72] width 99 height 17
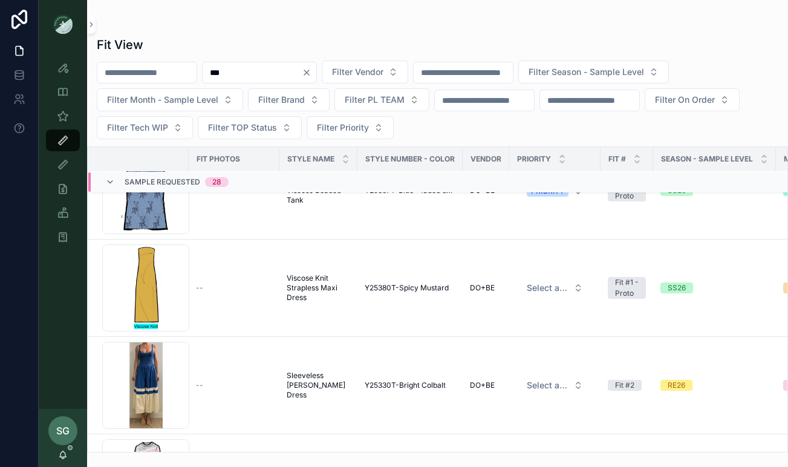
scroll to position [2117, 0]
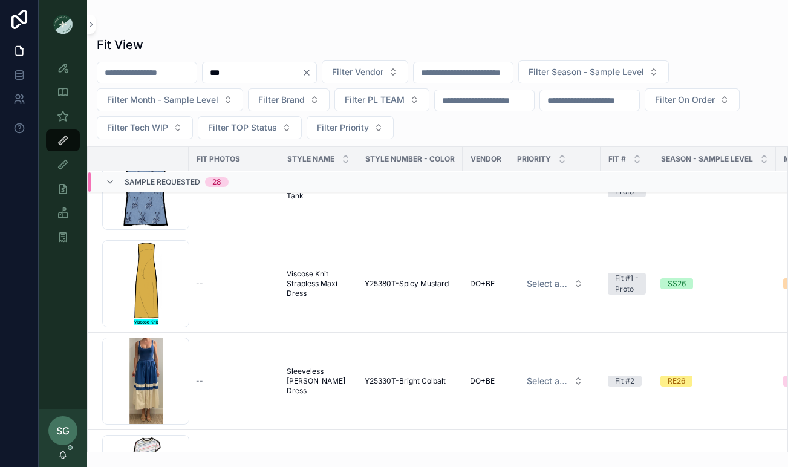
drag, startPoint x: 281, startPoint y: 75, endPoint x: 207, endPoint y: 70, distance: 74.6
click at [207, 70] on div "*** Filter Vendor Filter Season - Sample Level Filter Month - Sample Level Filt…" at bounding box center [437, 99] width 701 height 79
paste input "****"
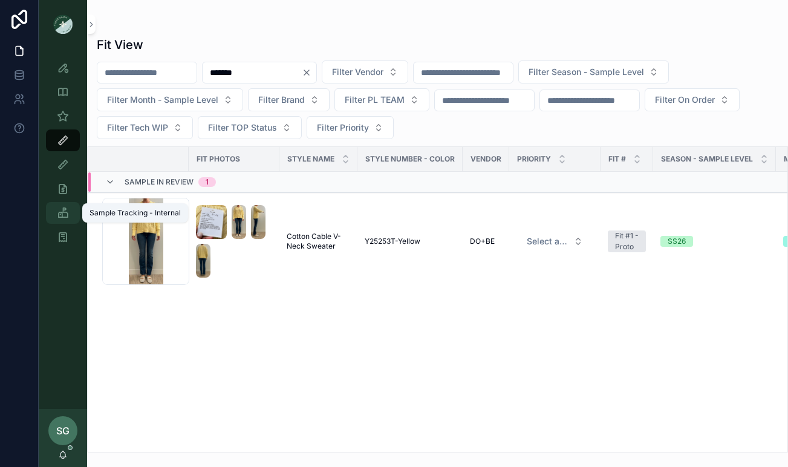
type input "*******"
click at [65, 216] on icon "scrollable content" at bounding box center [63, 213] width 12 height 12
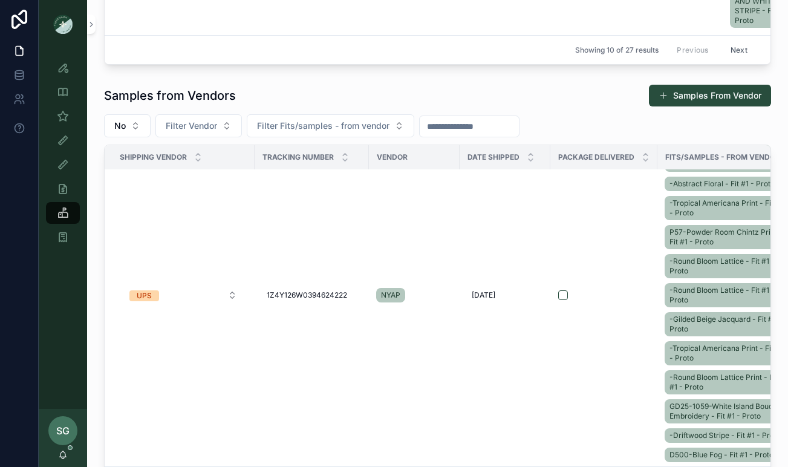
scroll to position [867, 0]
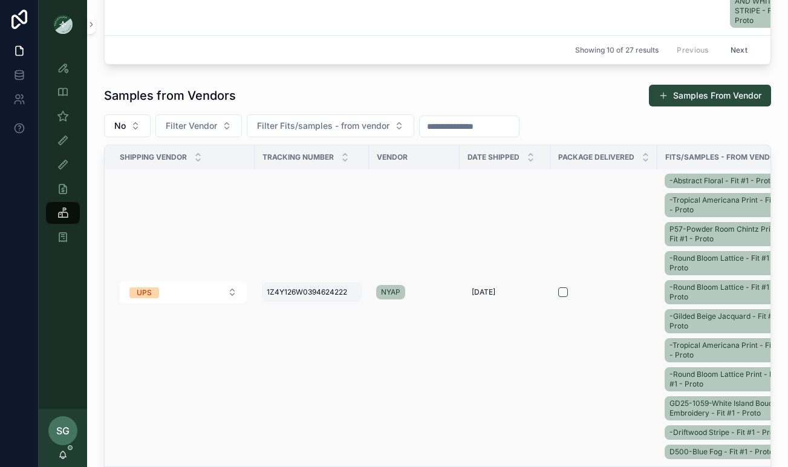
click at [345, 295] on span "1Z4Y126W0394624222" at bounding box center [307, 292] width 80 height 10
drag, startPoint x: 371, startPoint y: 309, endPoint x: 238, endPoint y: 309, distance: 133.1
click at [238, 309] on div "Style View Style View - Vendor Specific Sample (MPN) View Fit View Sample Coord…" at bounding box center [413, 233] width 749 height 467
drag, startPoint x: 375, startPoint y: 310, endPoint x: 272, endPoint y: 308, distance: 102.9
click at [272, 308] on input "**********" at bounding box center [326, 309] width 115 height 17
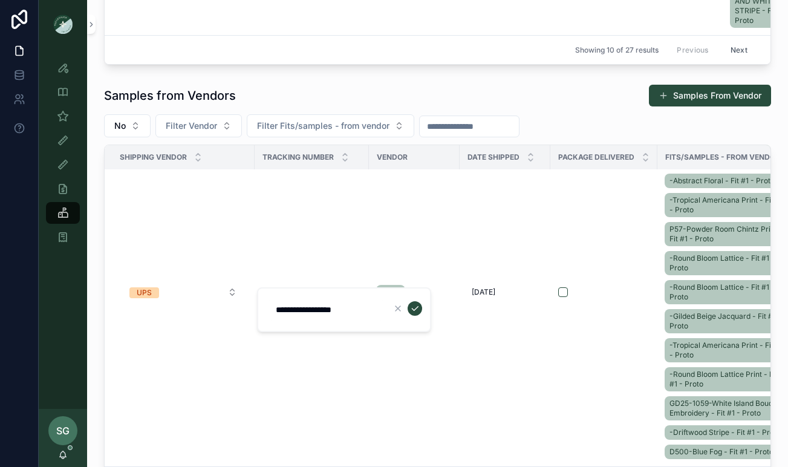
click at [546, 99] on div "Samples from Vendors Samples From Vendor" at bounding box center [437, 95] width 667 height 23
click at [61, 142] on icon "scrollable content" at bounding box center [63, 140] width 12 height 12
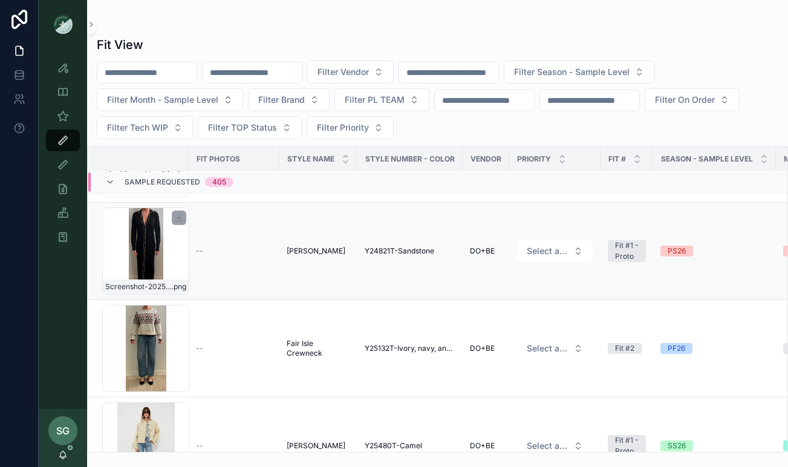
scroll to position [122, 0]
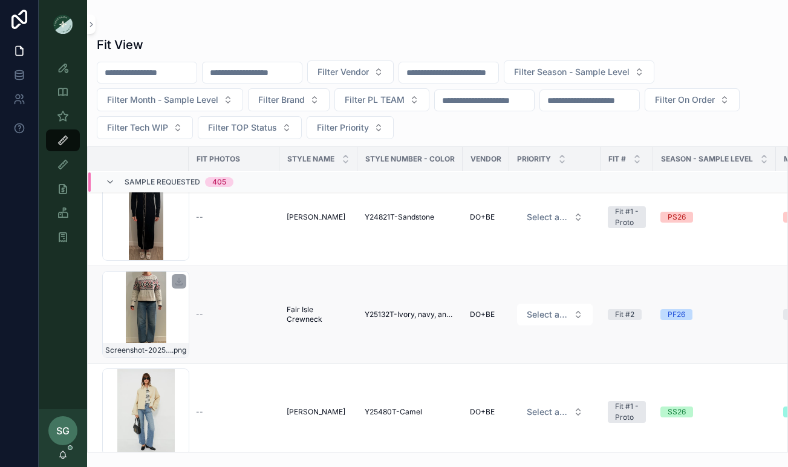
click at [148, 330] on div "Screenshot-2025-08-28-at-10.52.37-AM .png" at bounding box center [145, 314] width 87 height 87
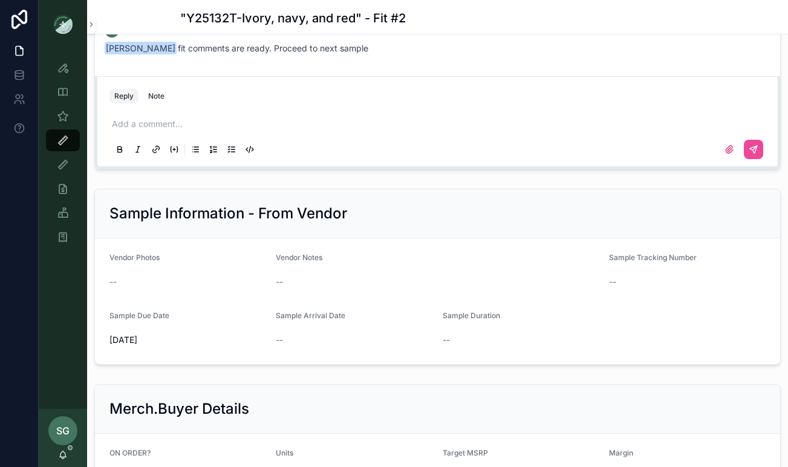
scroll to position [1186, 0]
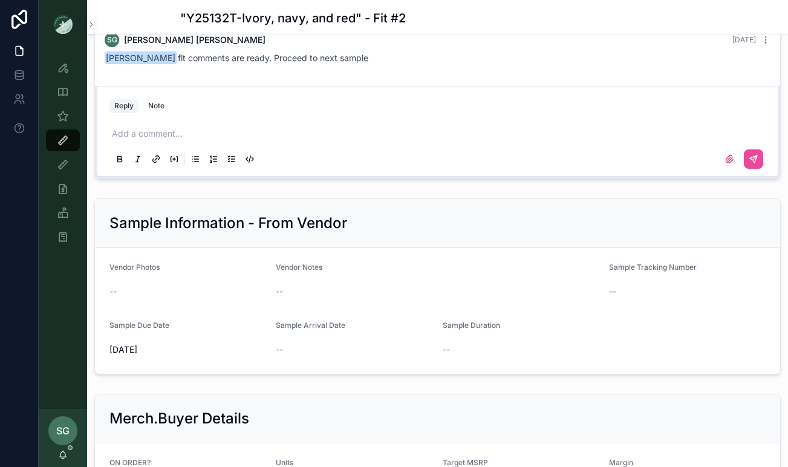
click at [133, 132] on p "scrollable content" at bounding box center [440, 134] width 656 height 12
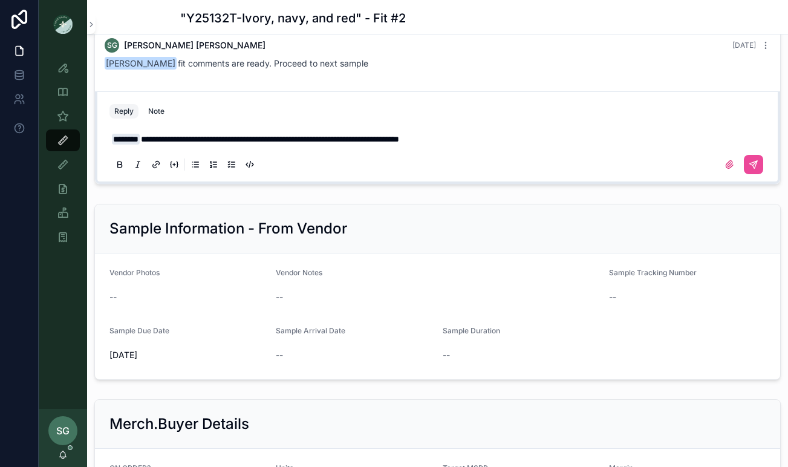
scroll to position [1180, 0]
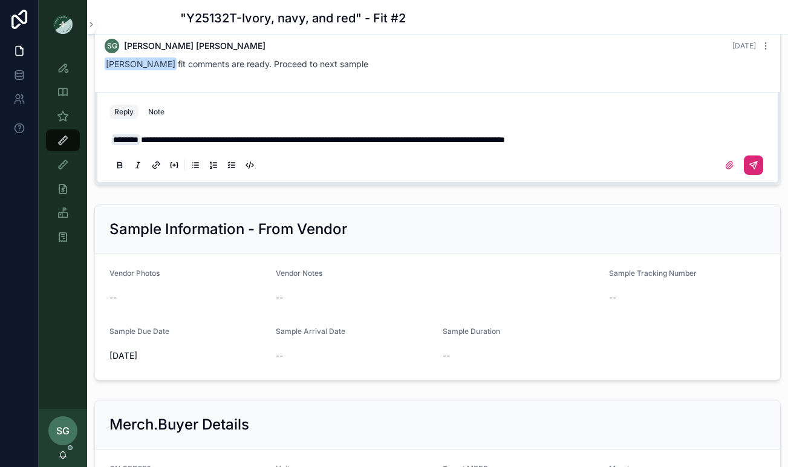
click at [751, 166] on icon "scrollable content" at bounding box center [754, 165] width 10 height 10
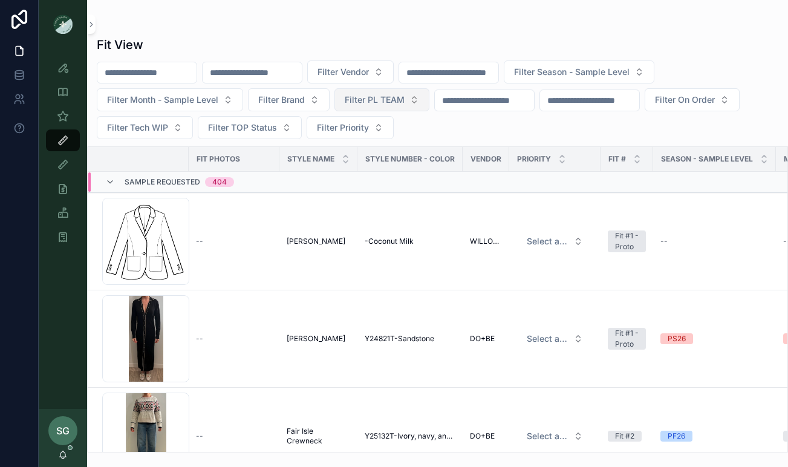
click at [396, 102] on span "Filter PL TEAM" at bounding box center [375, 100] width 60 height 12
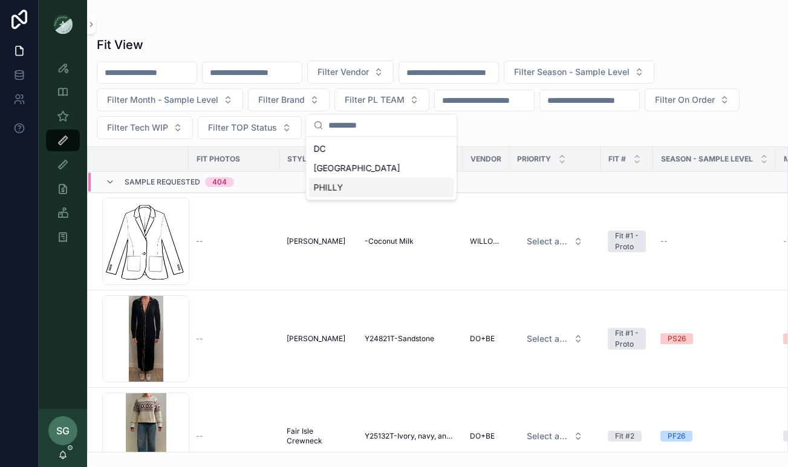
click at [349, 184] on div "PHILLY" at bounding box center [381, 187] width 145 height 19
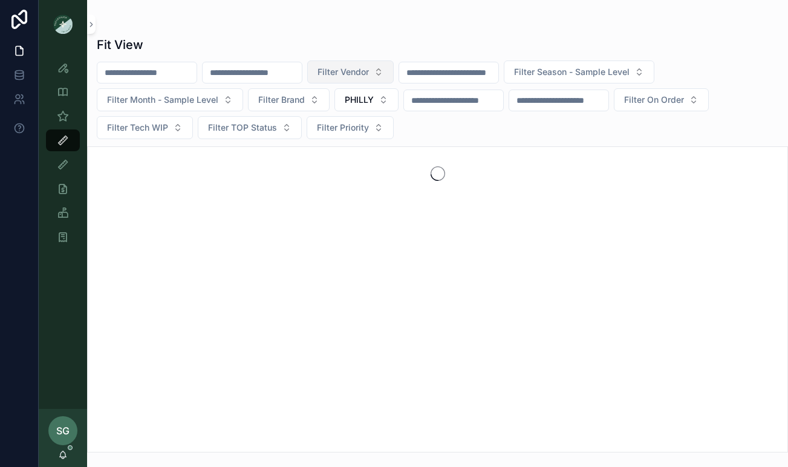
click at [394, 68] on button "Filter Vendor" at bounding box center [350, 71] width 86 height 23
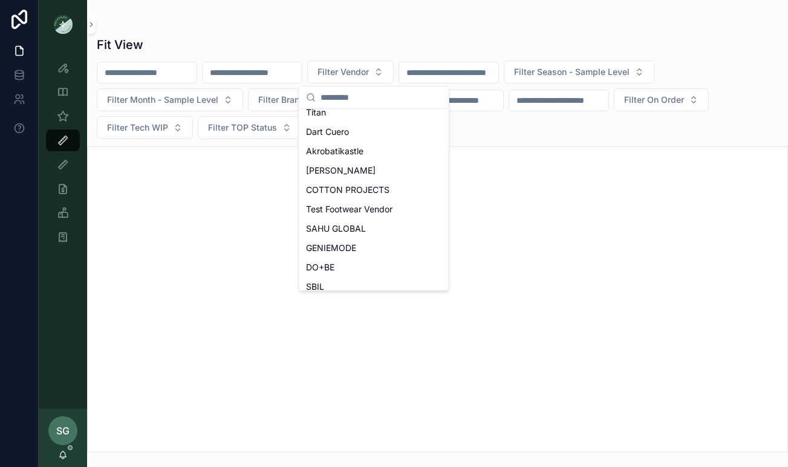
scroll to position [130, 0]
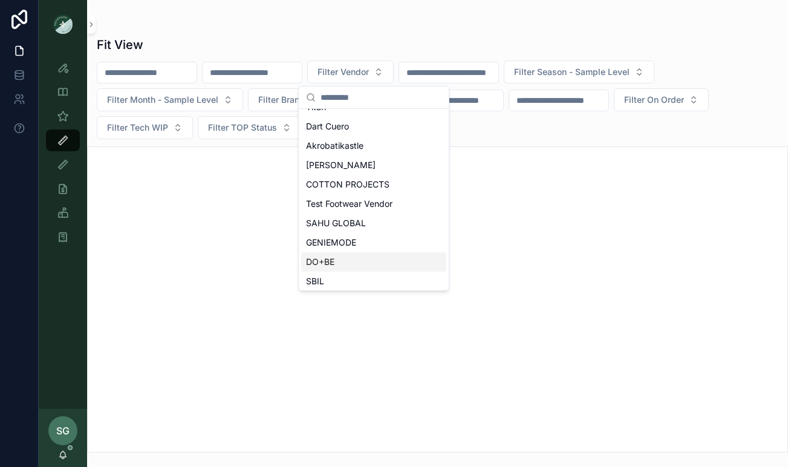
click at [347, 258] on div "DO+BE" at bounding box center [373, 261] width 145 height 19
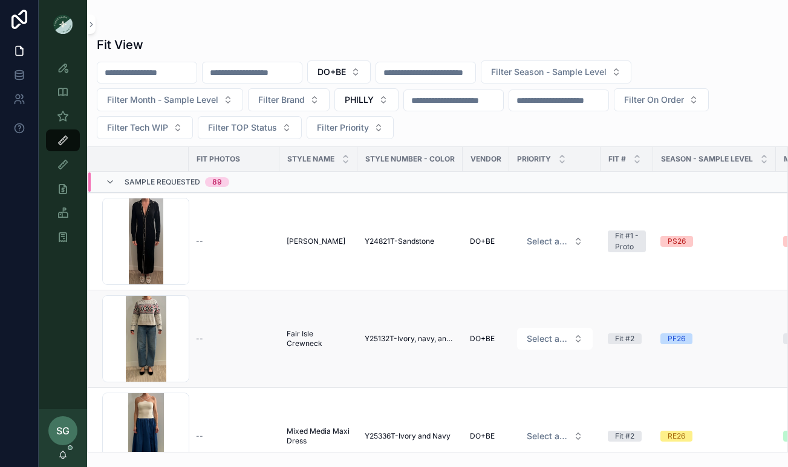
scroll to position [9, 0]
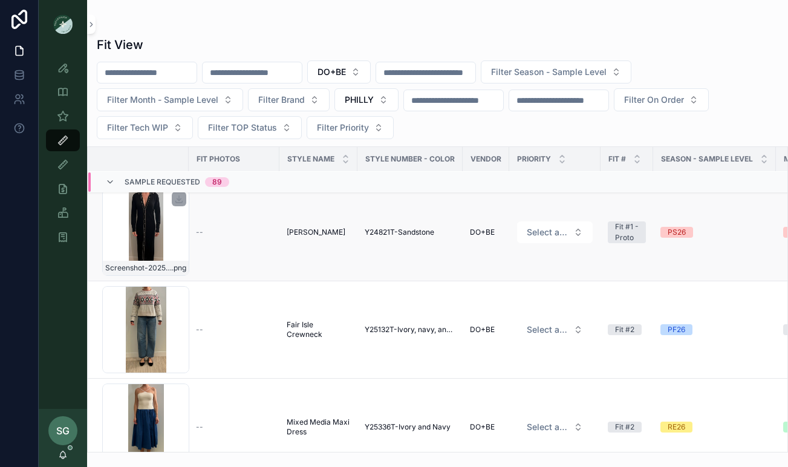
click at [142, 227] on div "Screenshot-2025-09-08-at-5.04.46-PM .png" at bounding box center [145, 232] width 87 height 87
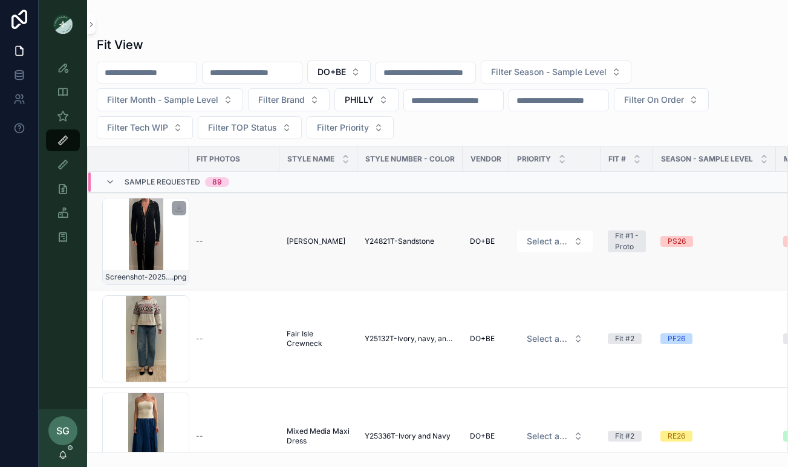
click at [167, 243] on div "Screenshot-2025-09-08-at-5.04.46-PM .png" at bounding box center [145, 241] width 87 height 87
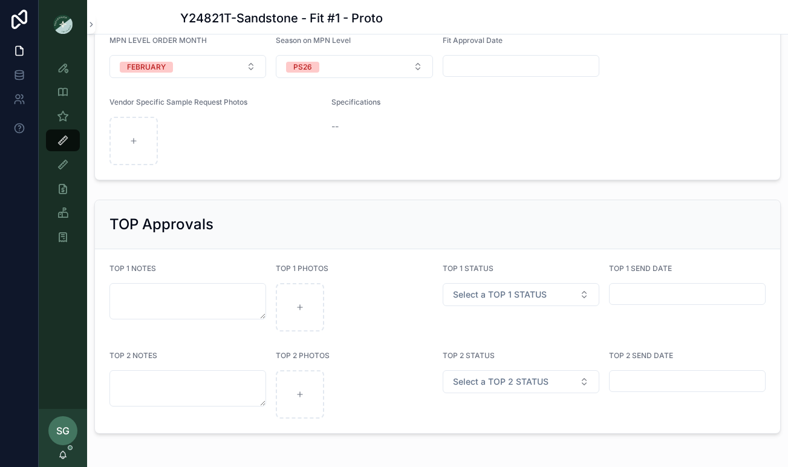
scroll to position [1607, 0]
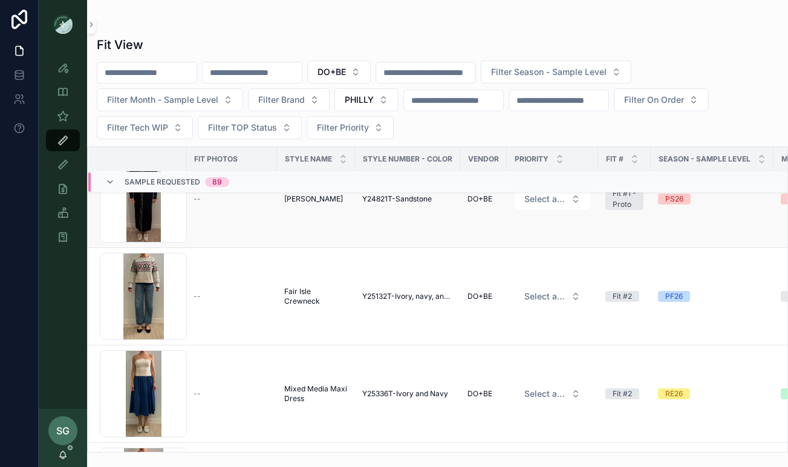
scroll to position [0, 2]
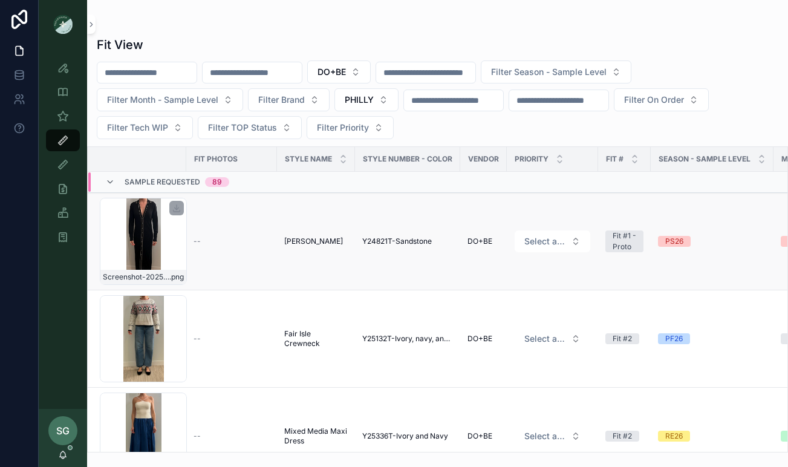
click at [142, 211] on div "Screenshot-2025-09-08-at-5.04.46-PM .png" at bounding box center [143, 241] width 87 height 87
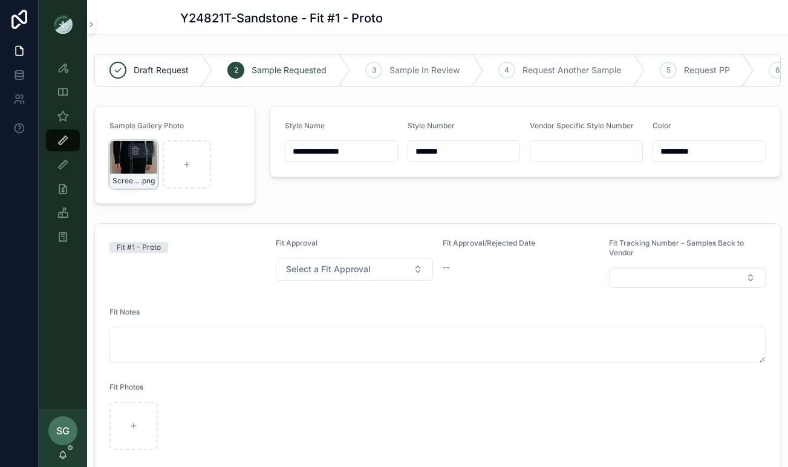
click at [132, 165] on div "Screenshot-2025-09-08-at-5.04.46-PM .png" at bounding box center [133, 164] width 48 height 48
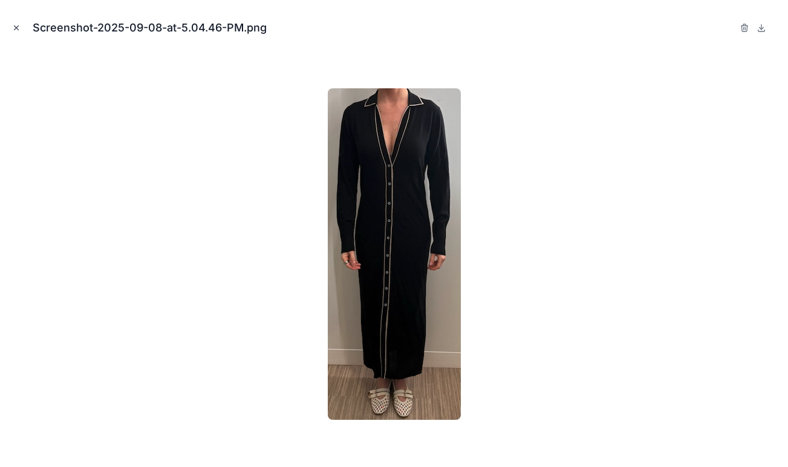
click at [16, 27] on icon "Close modal" at bounding box center [17, 28] width 4 height 4
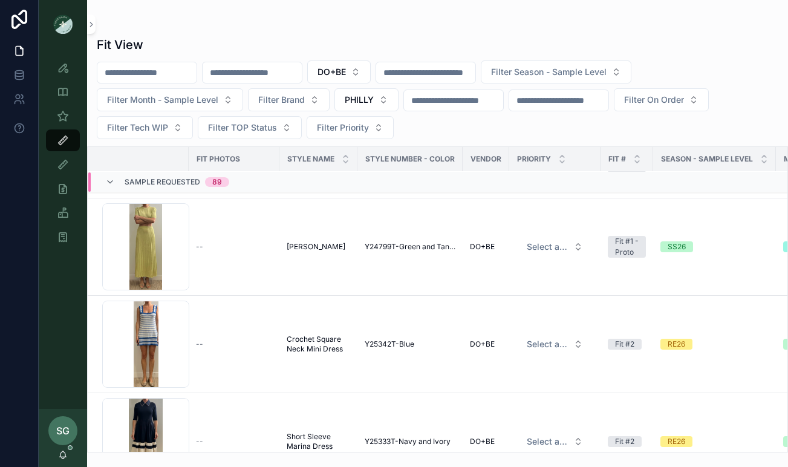
scroll to position [561, 0]
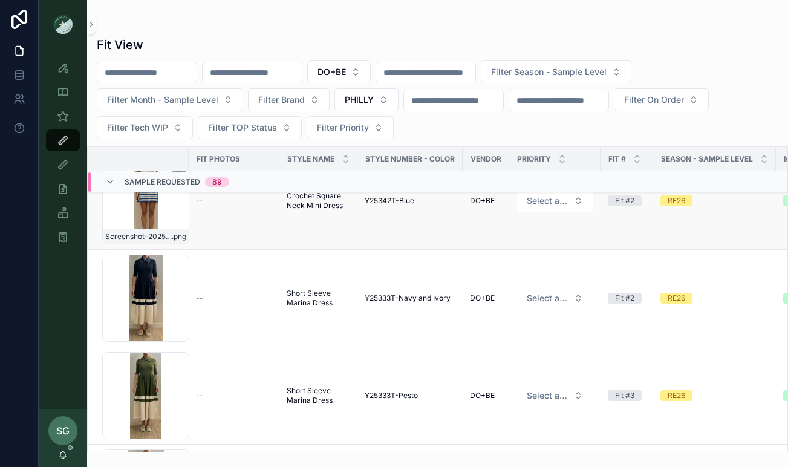
click at [144, 218] on div "Screenshot-2025-08-25-at-9.22.33-AM .png" at bounding box center [145, 200] width 87 height 87
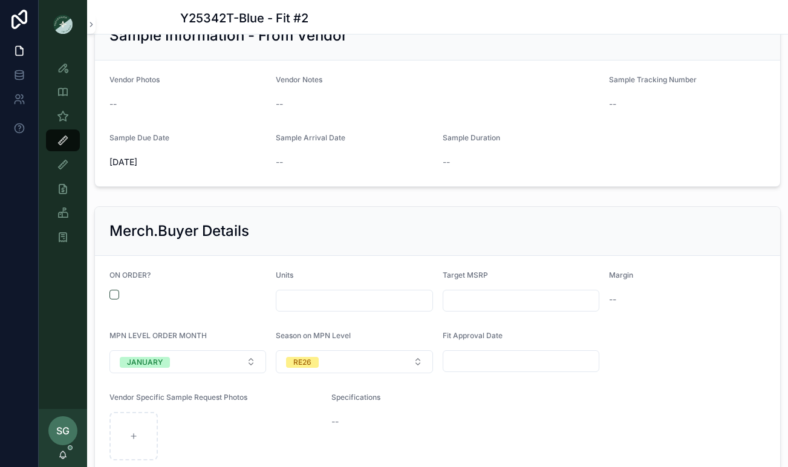
scroll to position [1359, 0]
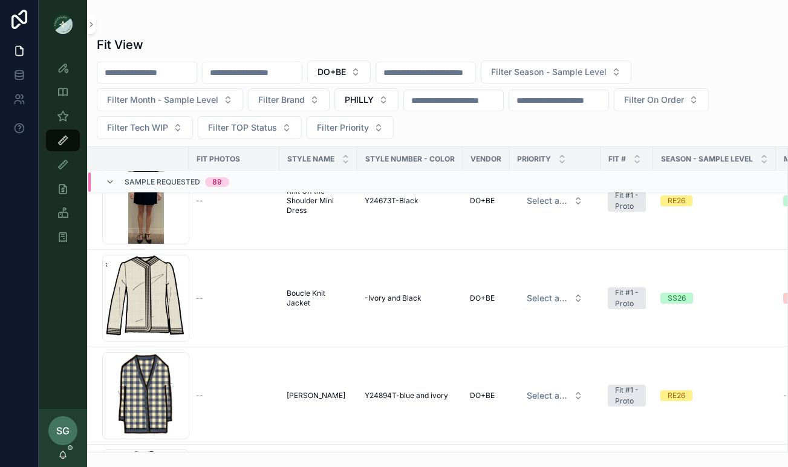
scroll to position [854, 0]
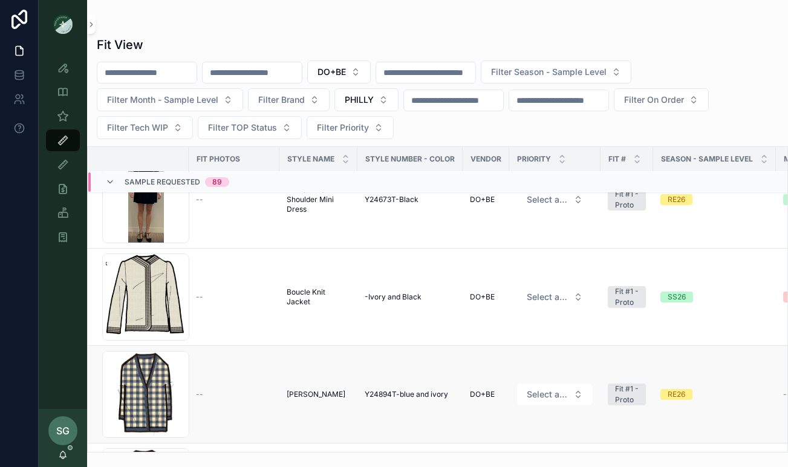
click at [222, 391] on div "--" at bounding box center [234, 395] width 76 height 10
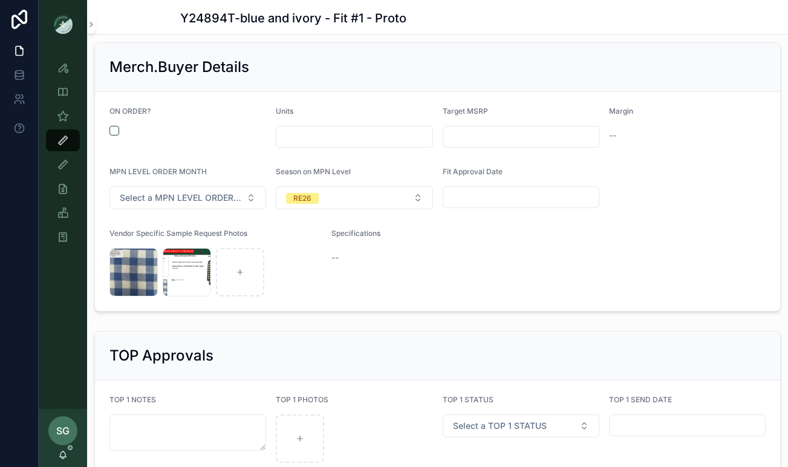
scroll to position [1458, 0]
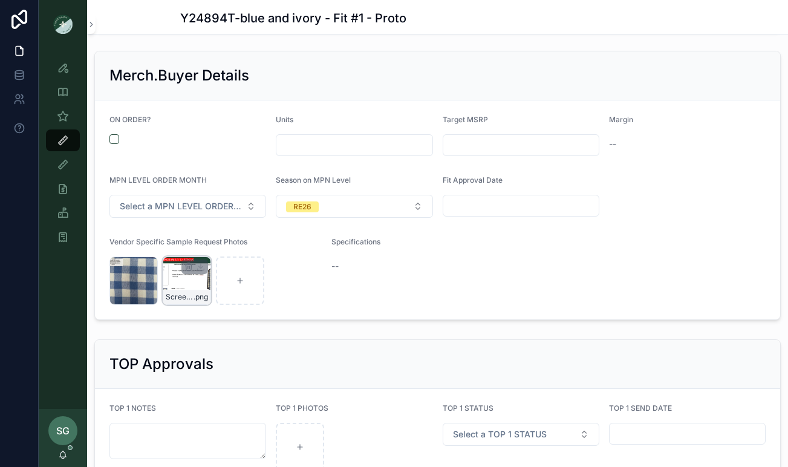
click at [185, 281] on div "Screenshot-2025-08-28-at-3.13.41-PM .png" at bounding box center [187, 280] width 48 height 48
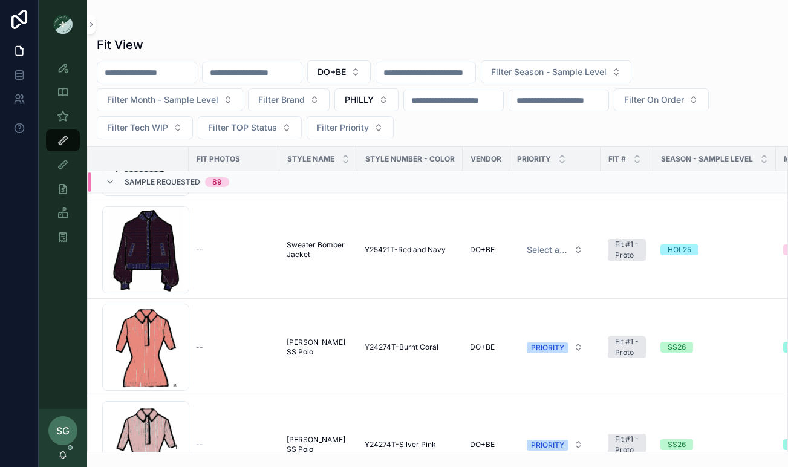
scroll to position [2184, 0]
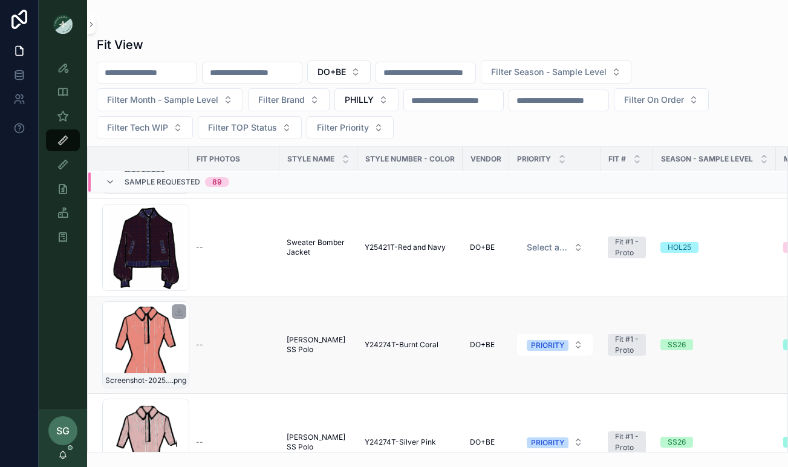
click at [151, 333] on div "Screenshot-2025-08-26-at-1.44.39-PM .png" at bounding box center [145, 344] width 87 height 87
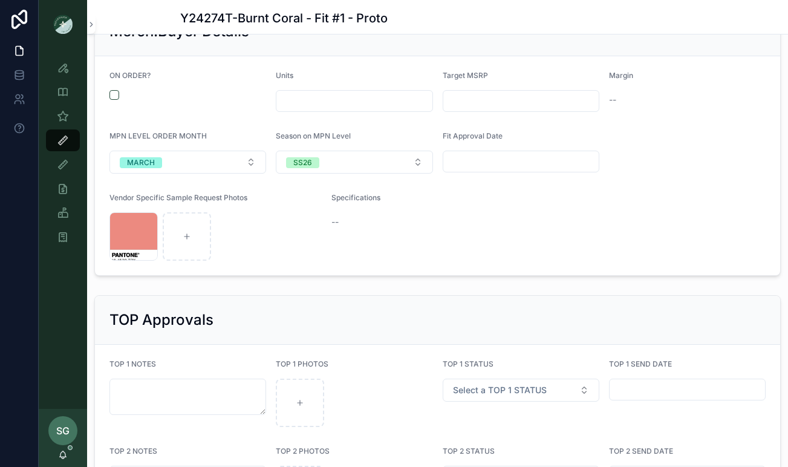
scroll to position [1314, 0]
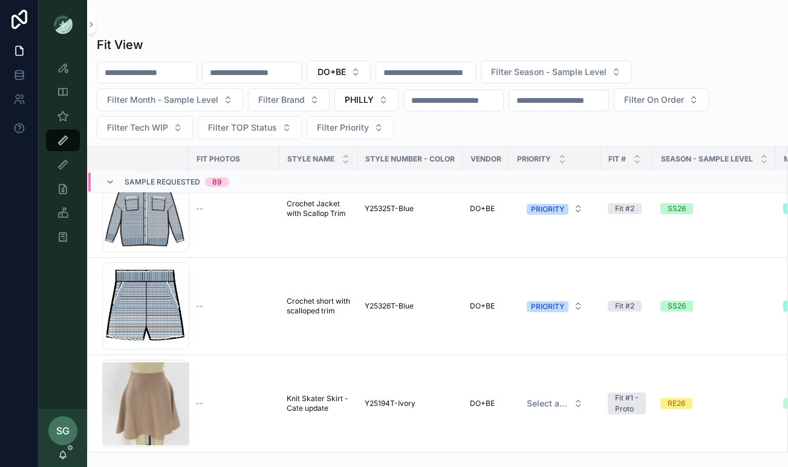
scroll to position [2611, 0]
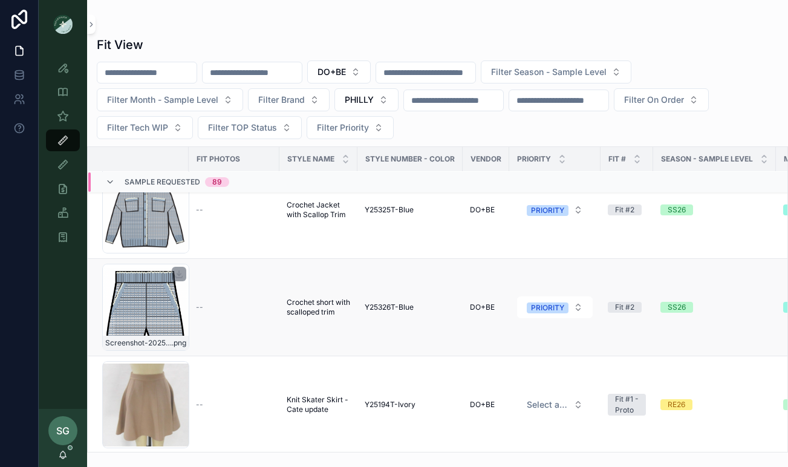
click at [158, 317] on div "Screenshot-2025-08-22-at-9.41.18-AM .png" at bounding box center [145, 307] width 87 height 87
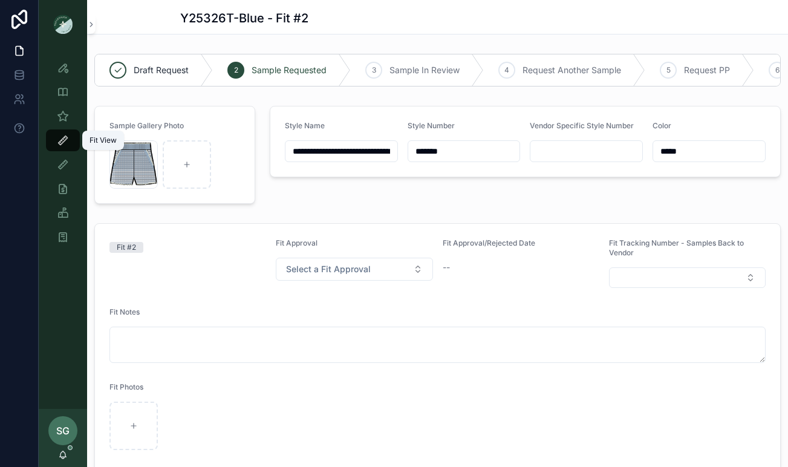
click at [61, 144] on icon "scrollable content" at bounding box center [63, 140] width 12 height 12
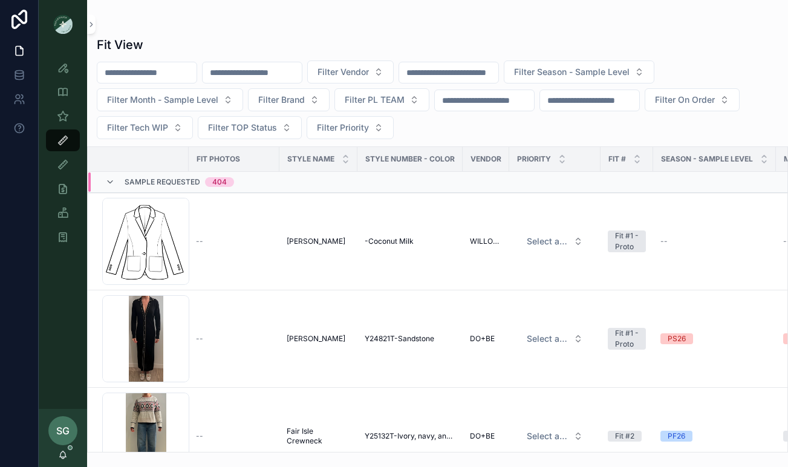
click at [281, 71] on input "scrollable content" at bounding box center [252, 72] width 99 height 17
paste input "**********"
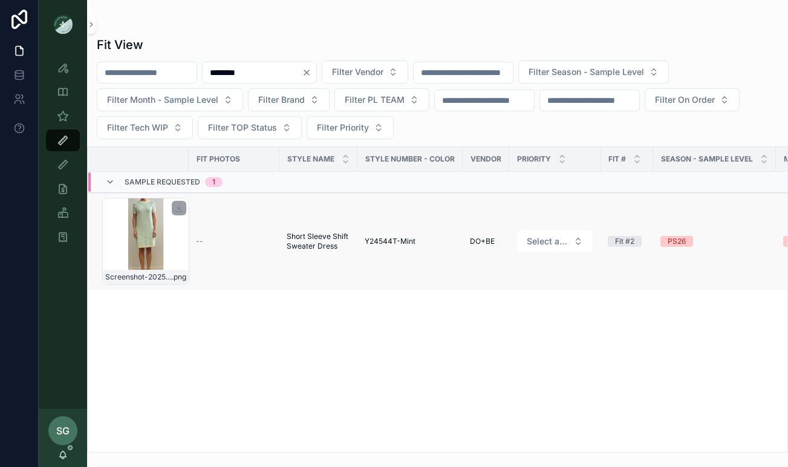
type input "*******"
click at [160, 243] on div "Screenshot-2025-08-07-at-11.12.45-AM .png" at bounding box center [145, 241] width 87 height 87
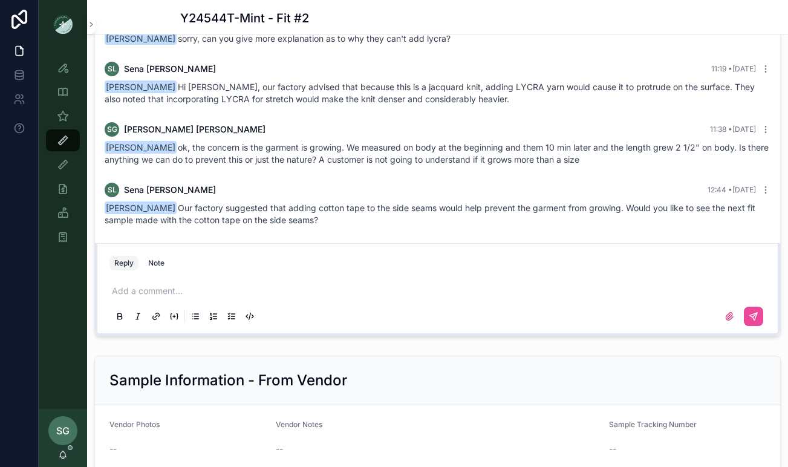
scroll to position [1293, 0]
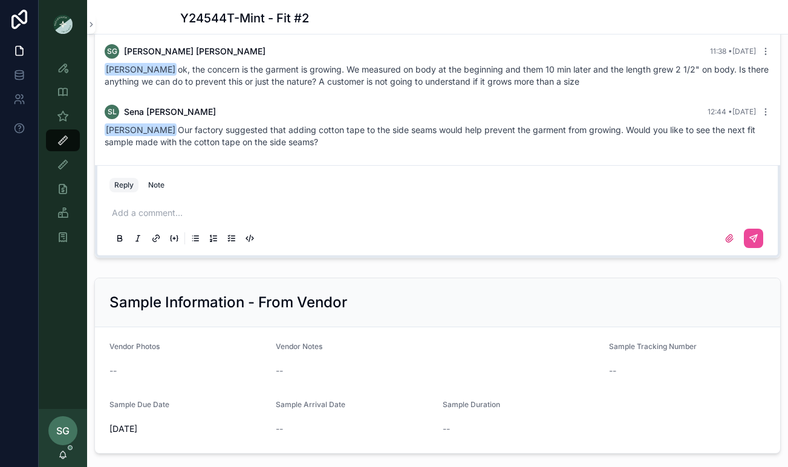
click at [136, 212] on p "scrollable content" at bounding box center [440, 213] width 656 height 12
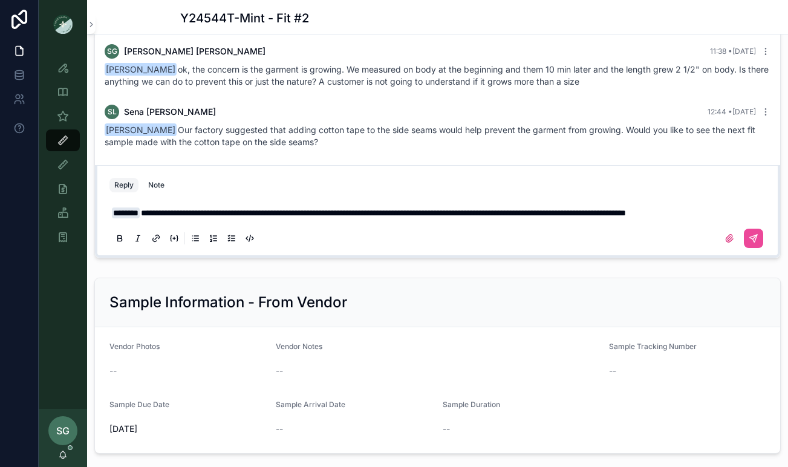
scroll to position [1281, 0]
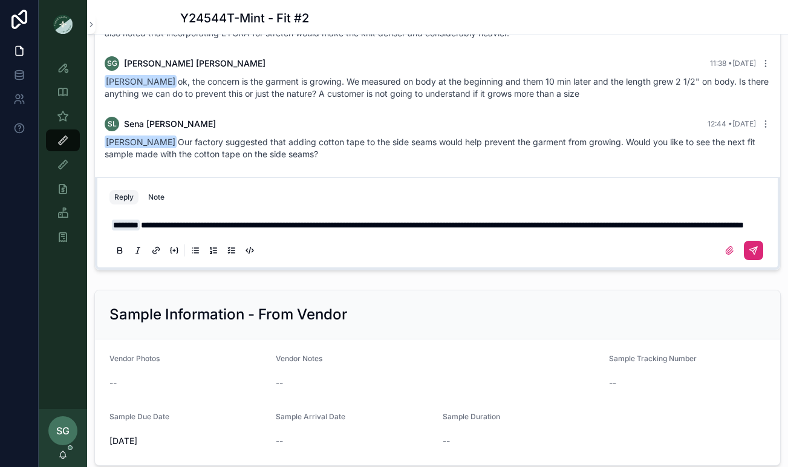
click at [751, 256] on button "scrollable content" at bounding box center [753, 250] width 19 height 19
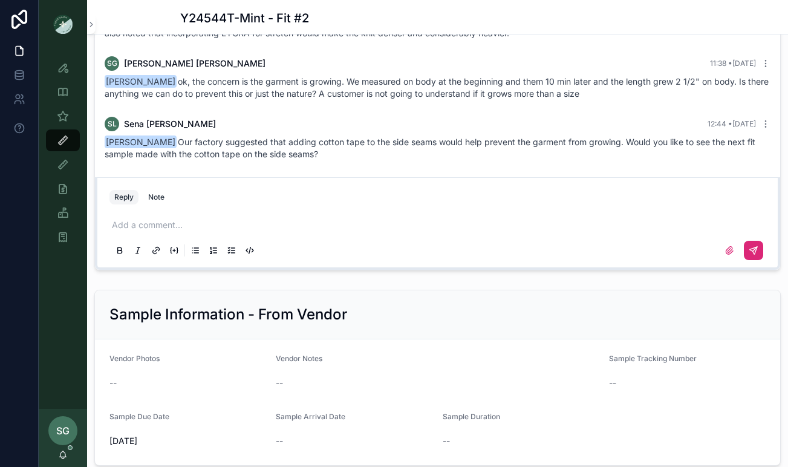
click at [750, 251] on icon "scrollable content" at bounding box center [754, 251] width 10 height 10
click at [66, 139] on icon "scrollable content" at bounding box center [63, 140] width 12 height 12
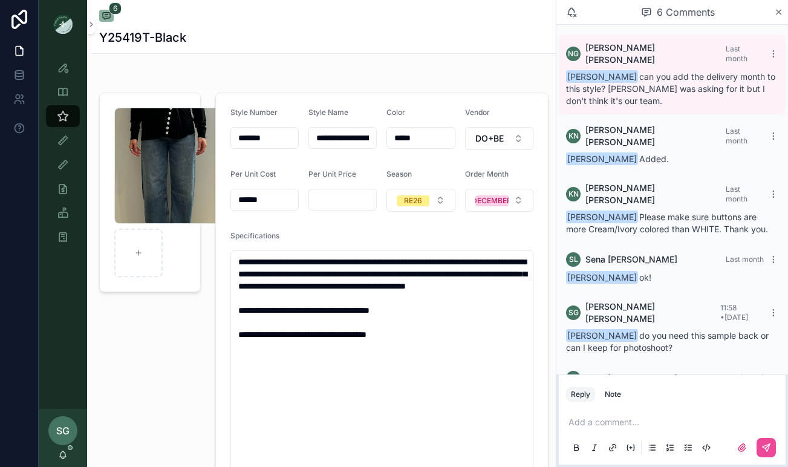
scroll to position [63, 0]
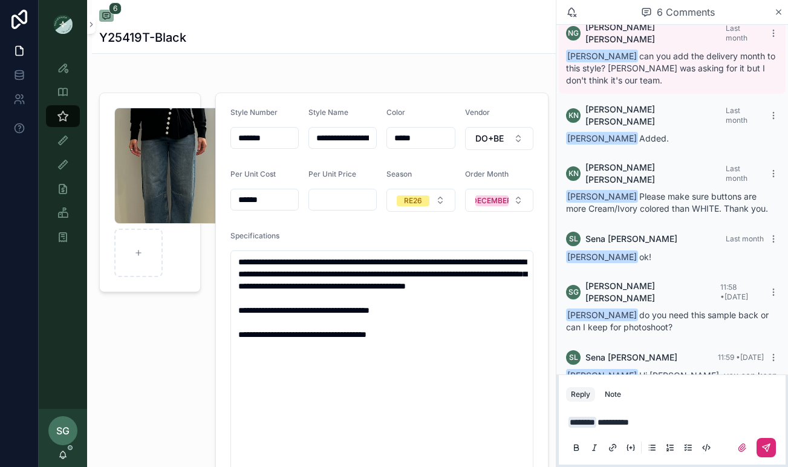
click at [768, 450] on icon "scrollable content" at bounding box center [767, 448] width 10 height 10
